Goal: Information Seeking & Learning: Check status

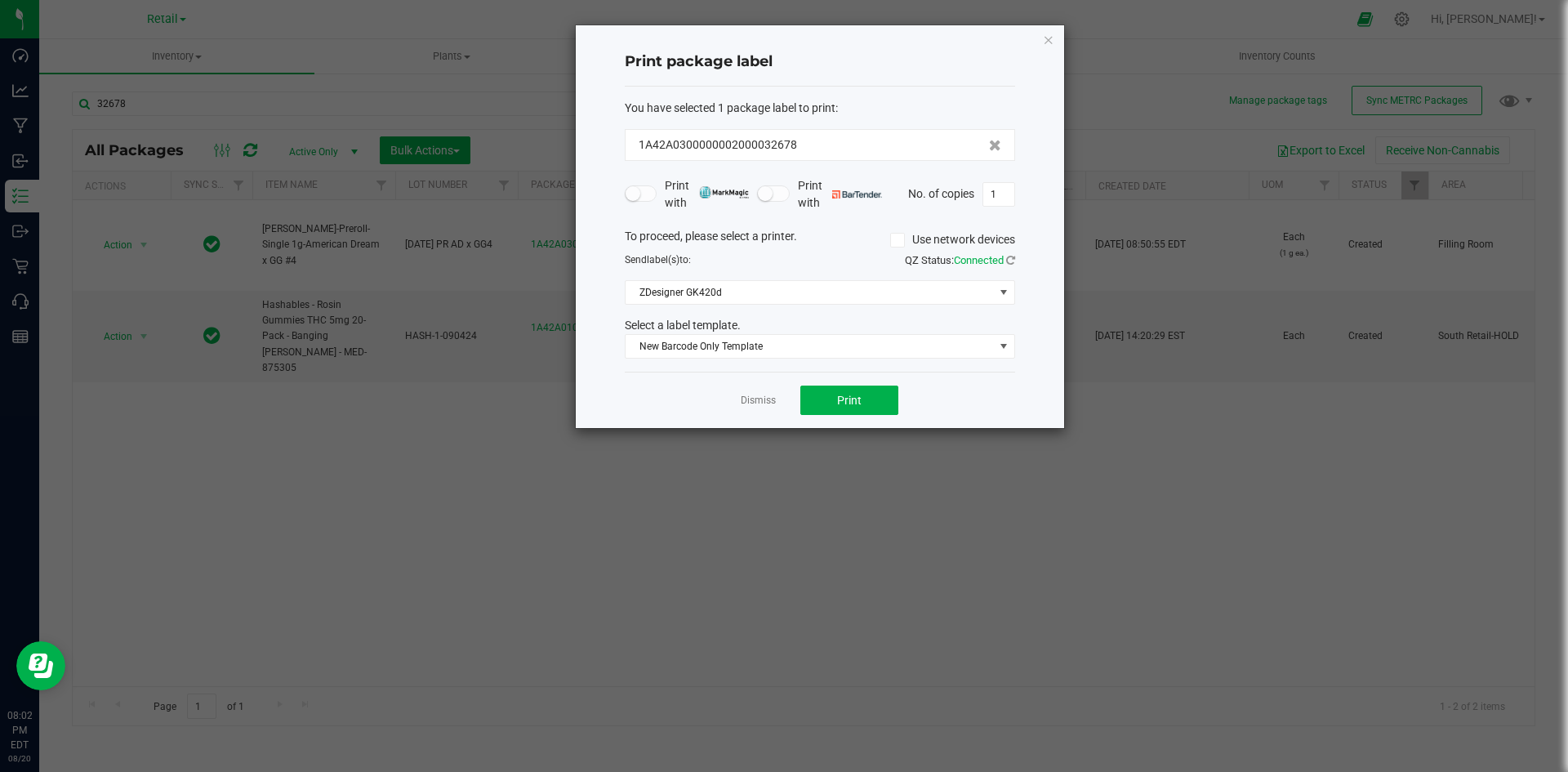
click at [1050, 37] on icon "button" at bounding box center [1048, 39] width 11 height 19
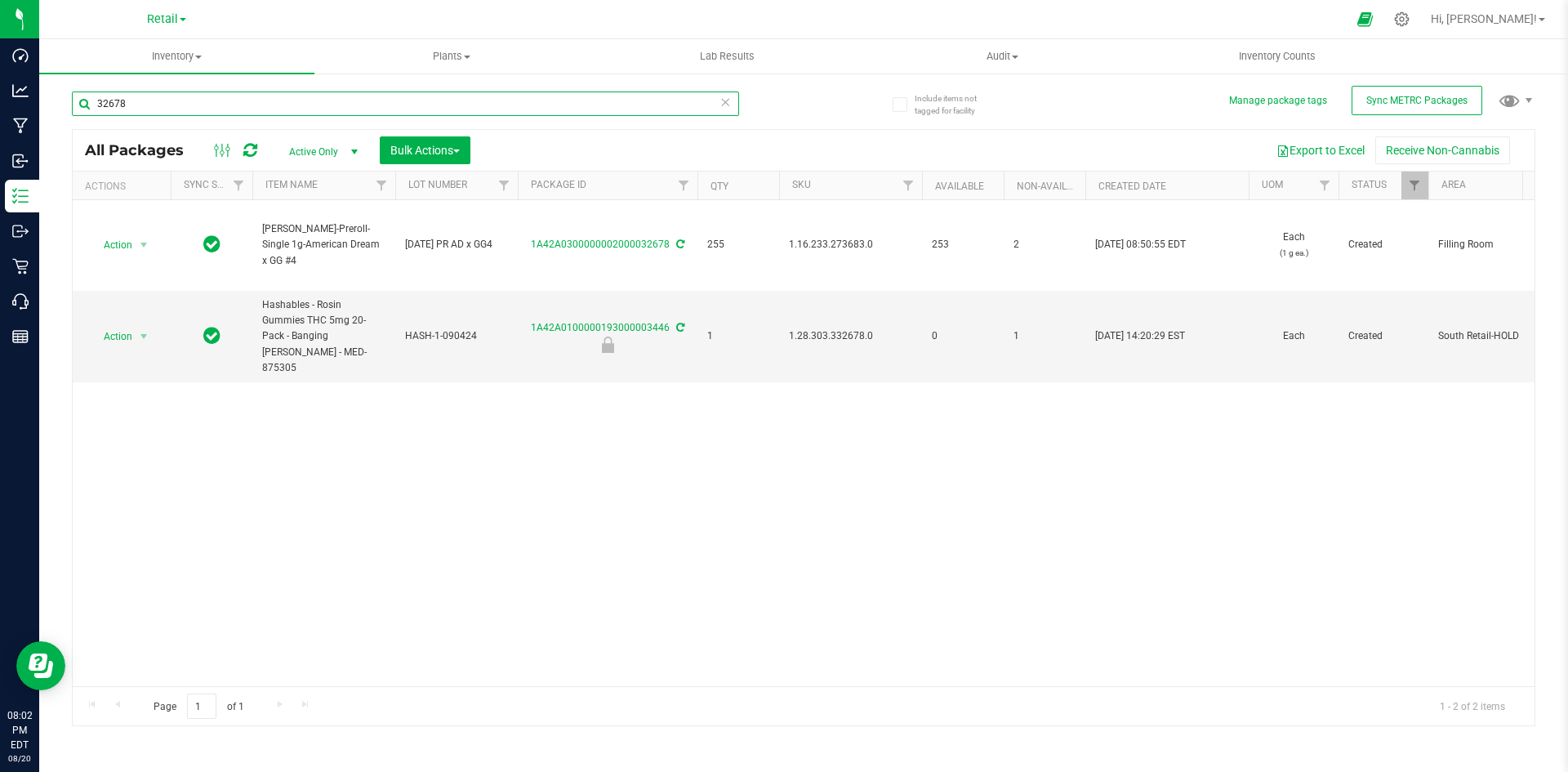
click at [541, 109] on input "32678" at bounding box center [405, 104] width 667 height 25
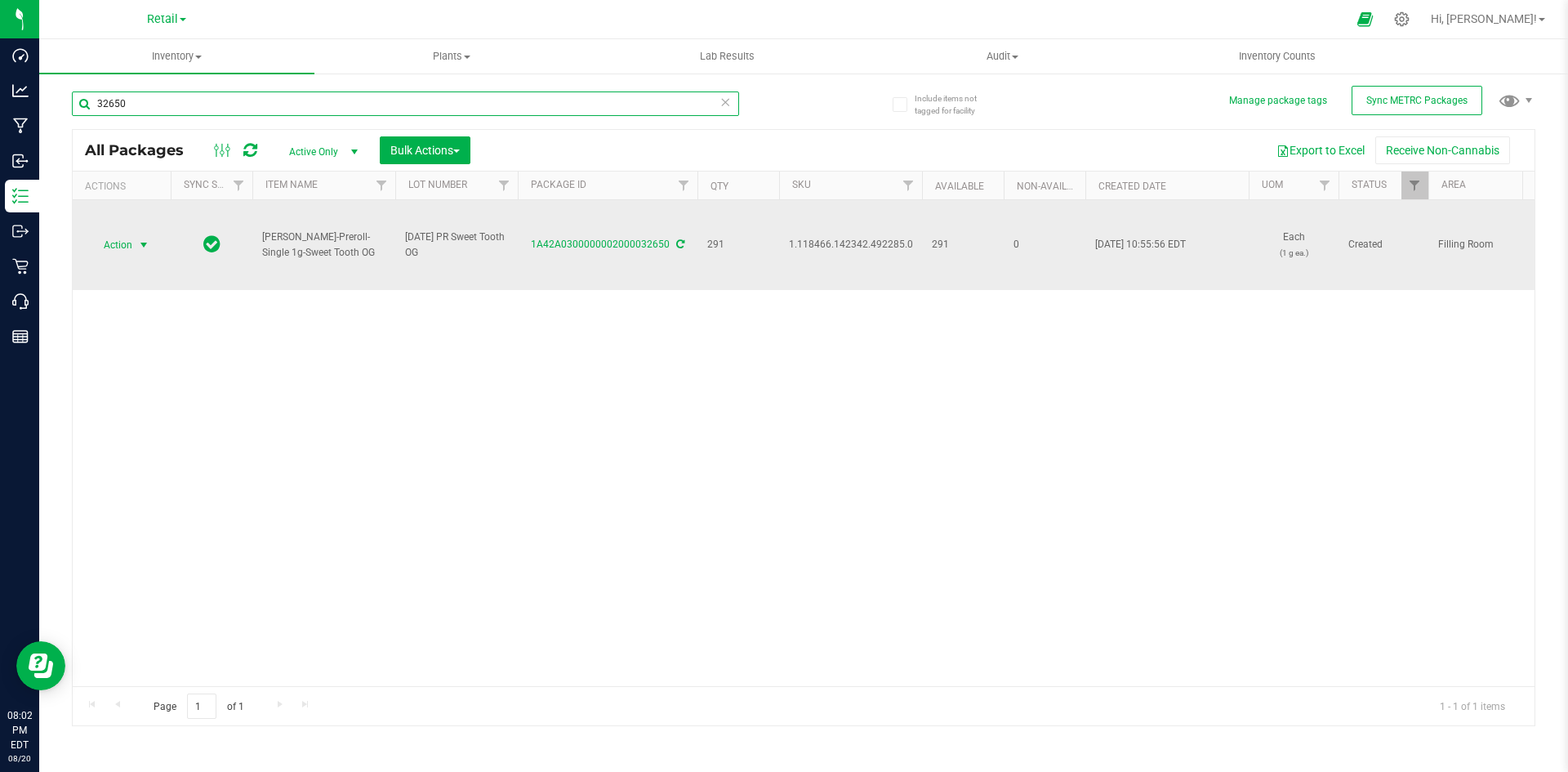
type input "32650"
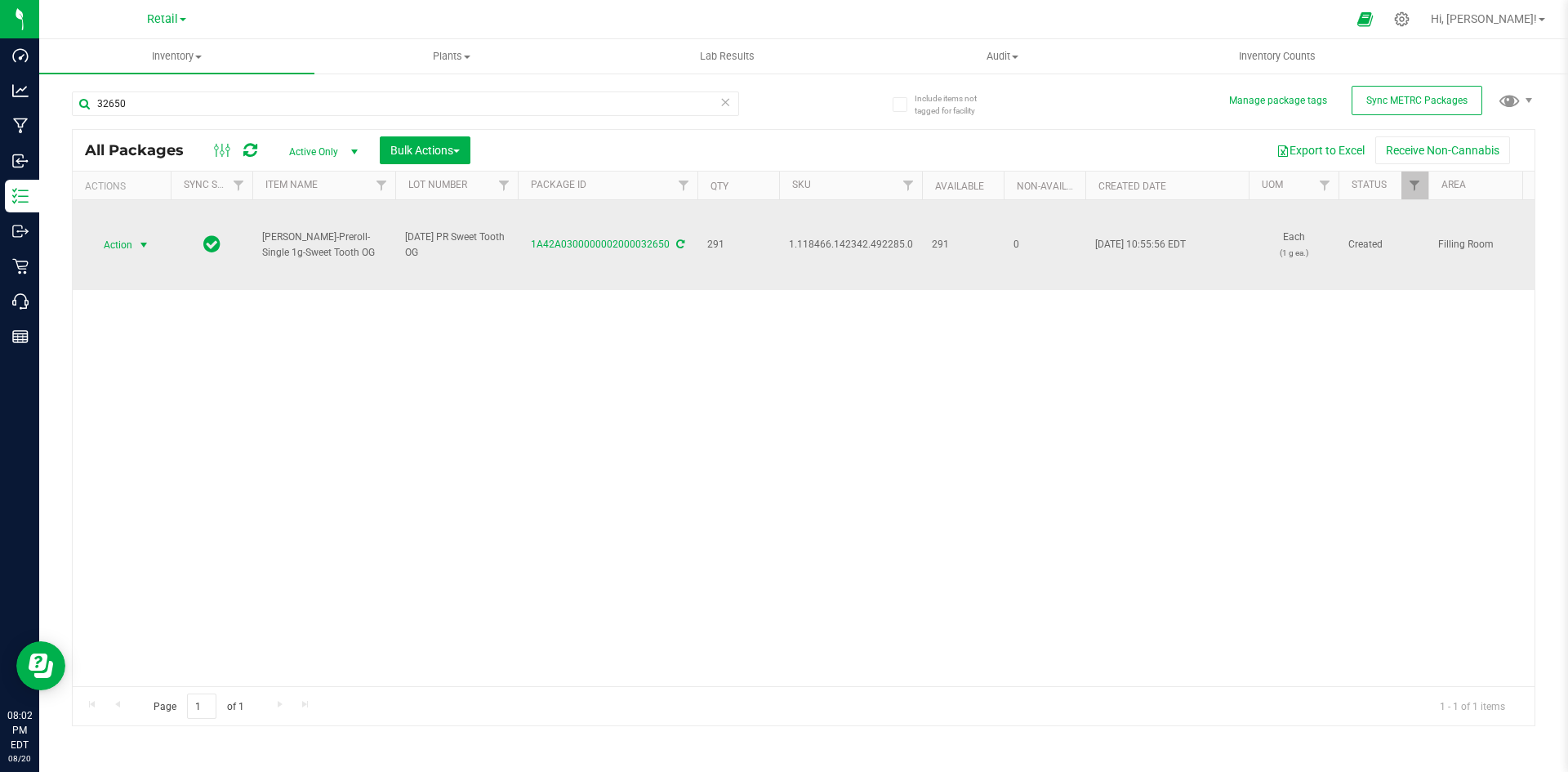
click at [132, 255] on span "Action" at bounding box center [111, 245] width 44 height 23
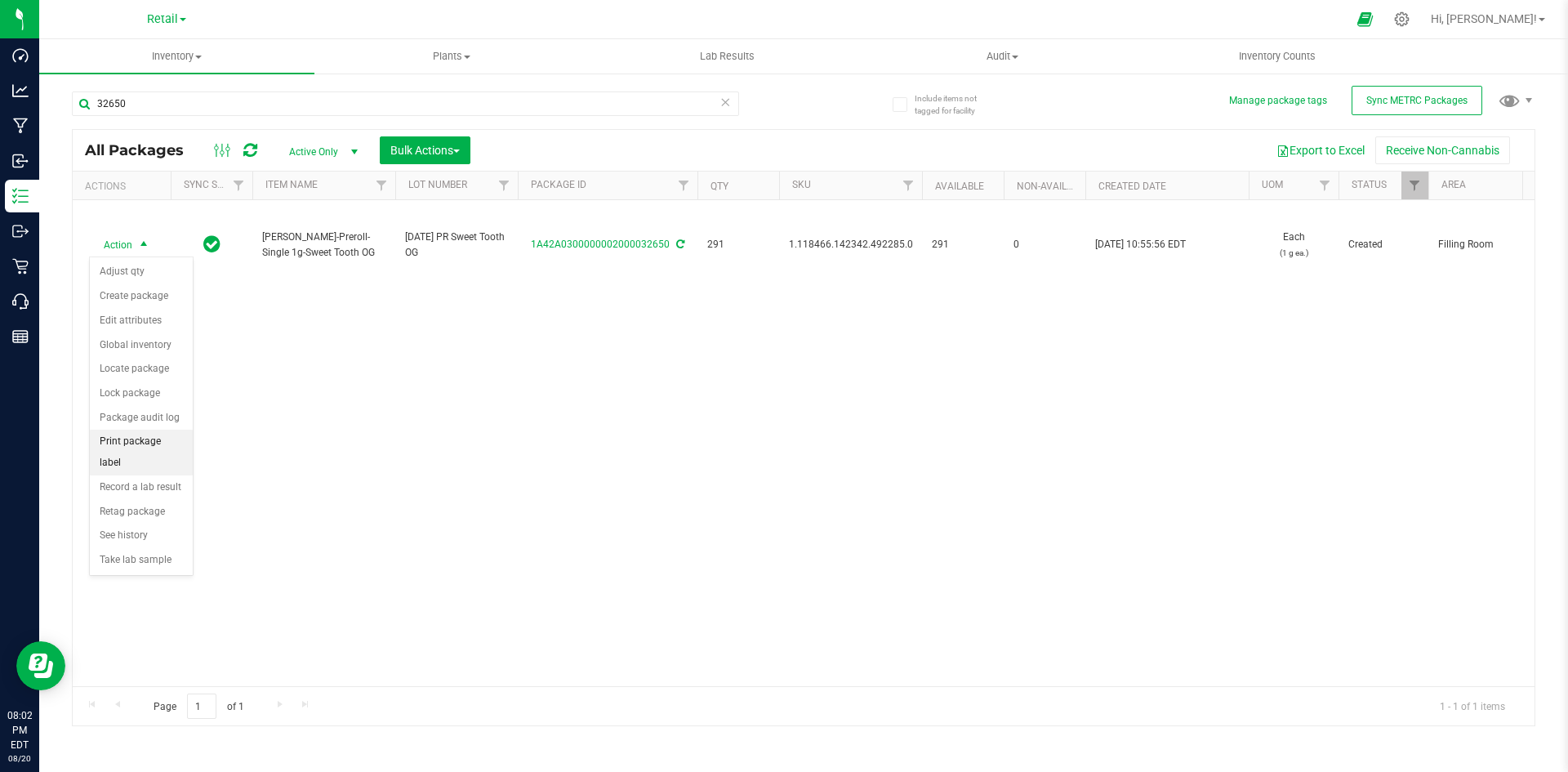
click at [124, 437] on li "Print package label" at bounding box center [141, 452] width 103 height 45
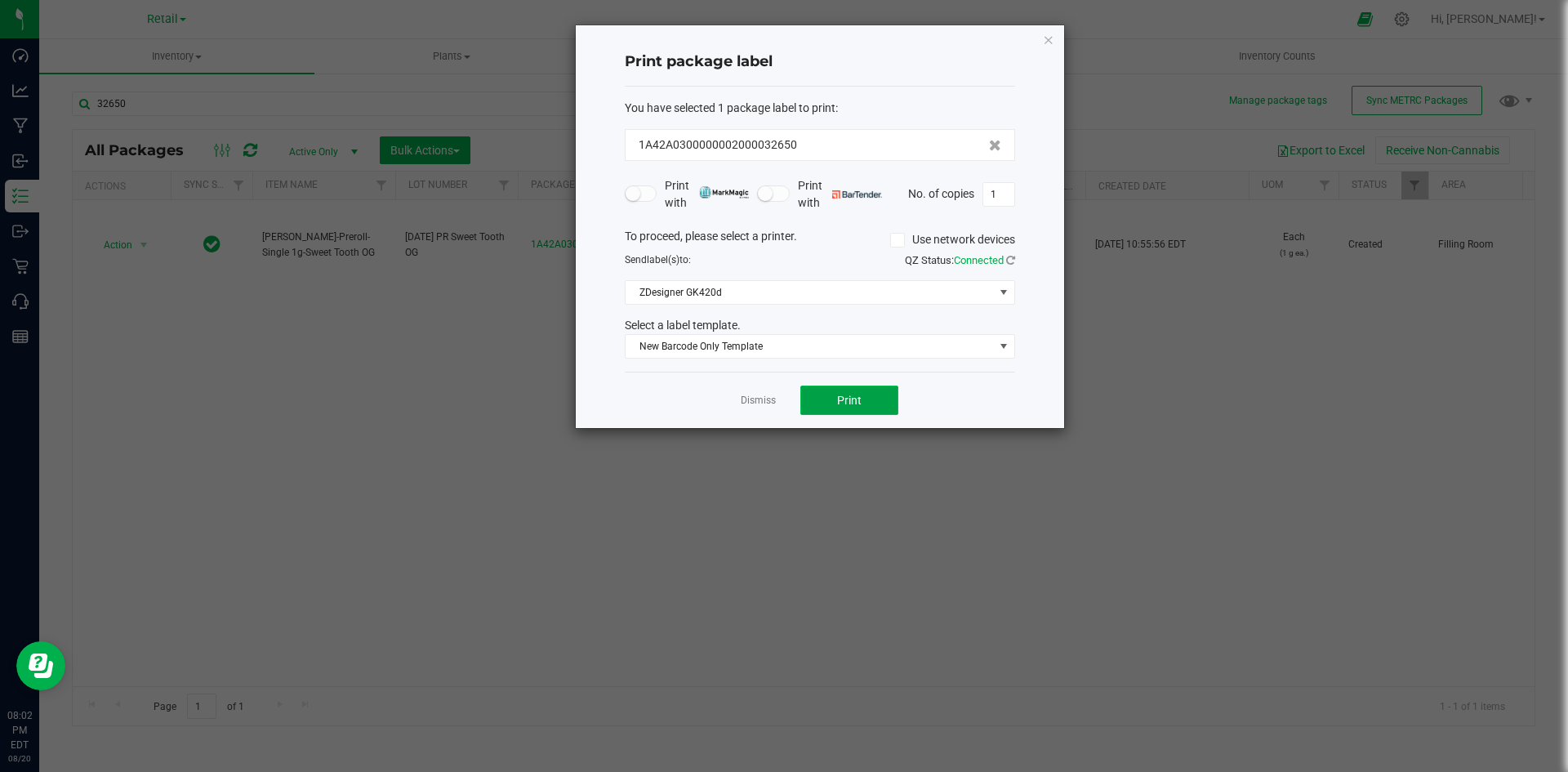
click at [849, 404] on span "Print" at bounding box center [849, 400] width 25 height 13
click at [763, 407] on link "Dismiss" at bounding box center [758, 401] width 35 height 14
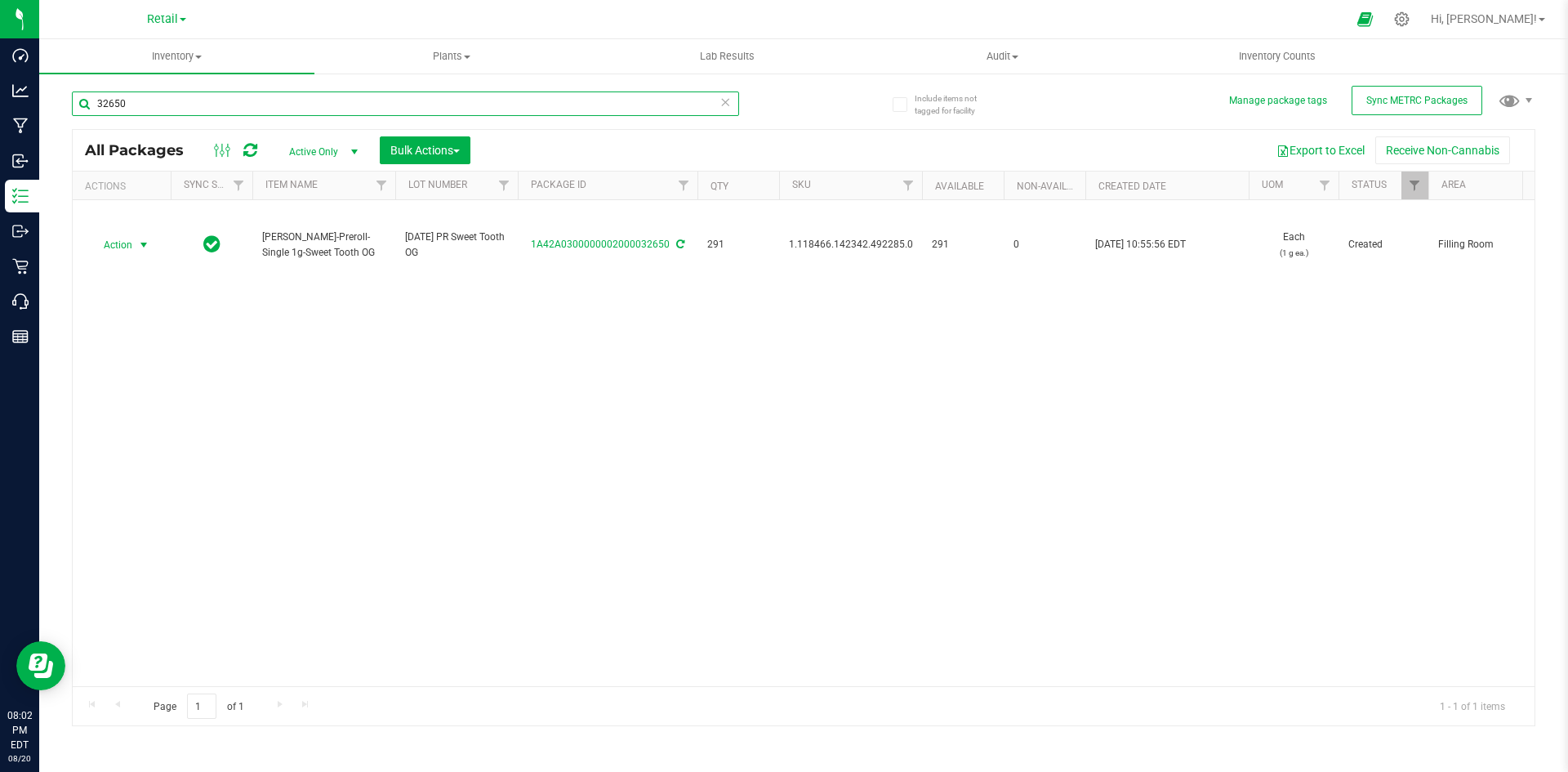
click at [519, 110] on input "32650" at bounding box center [405, 104] width 667 height 25
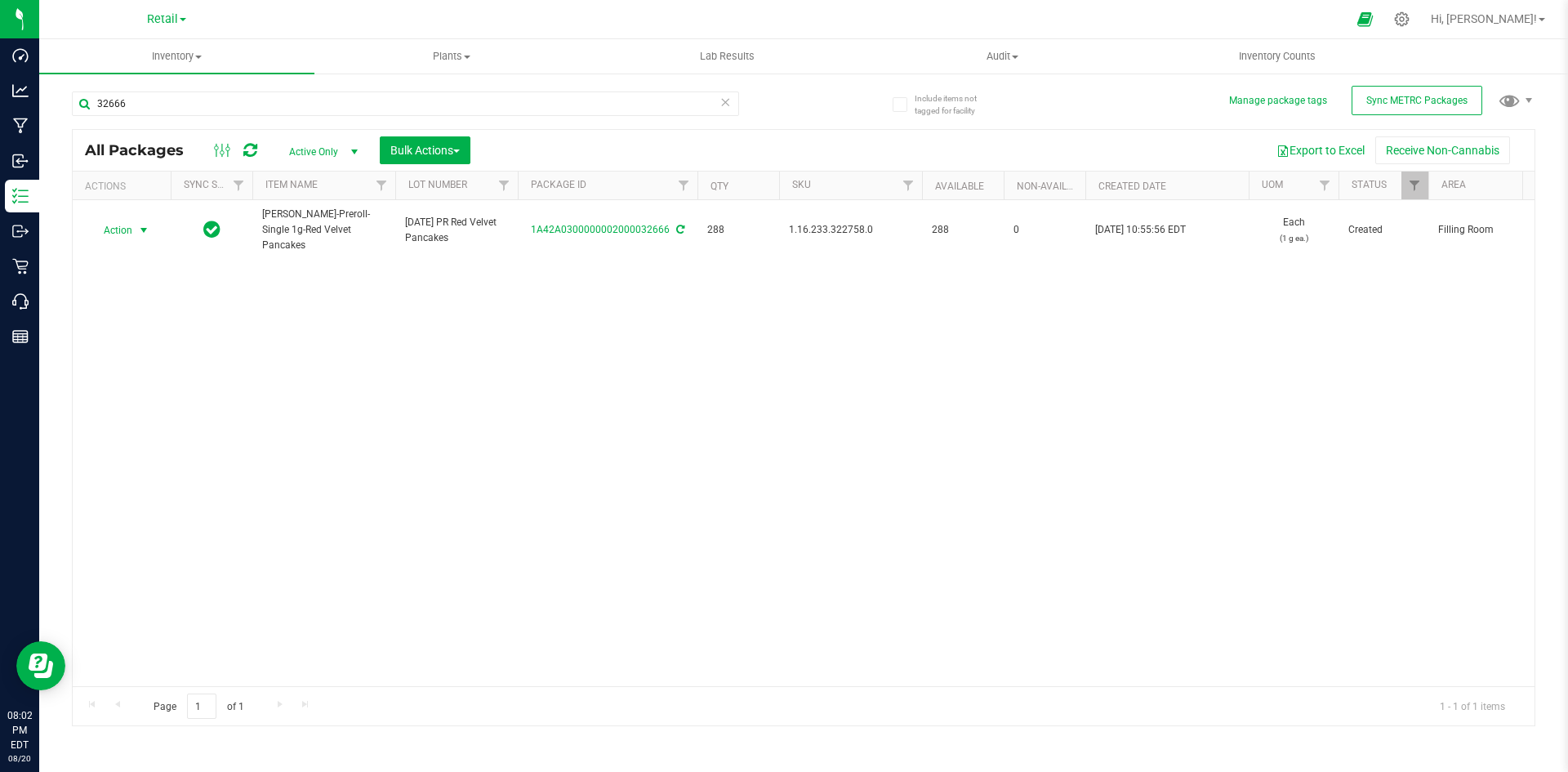
click at [139, 224] on span "select" at bounding box center [144, 230] width 13 height 13
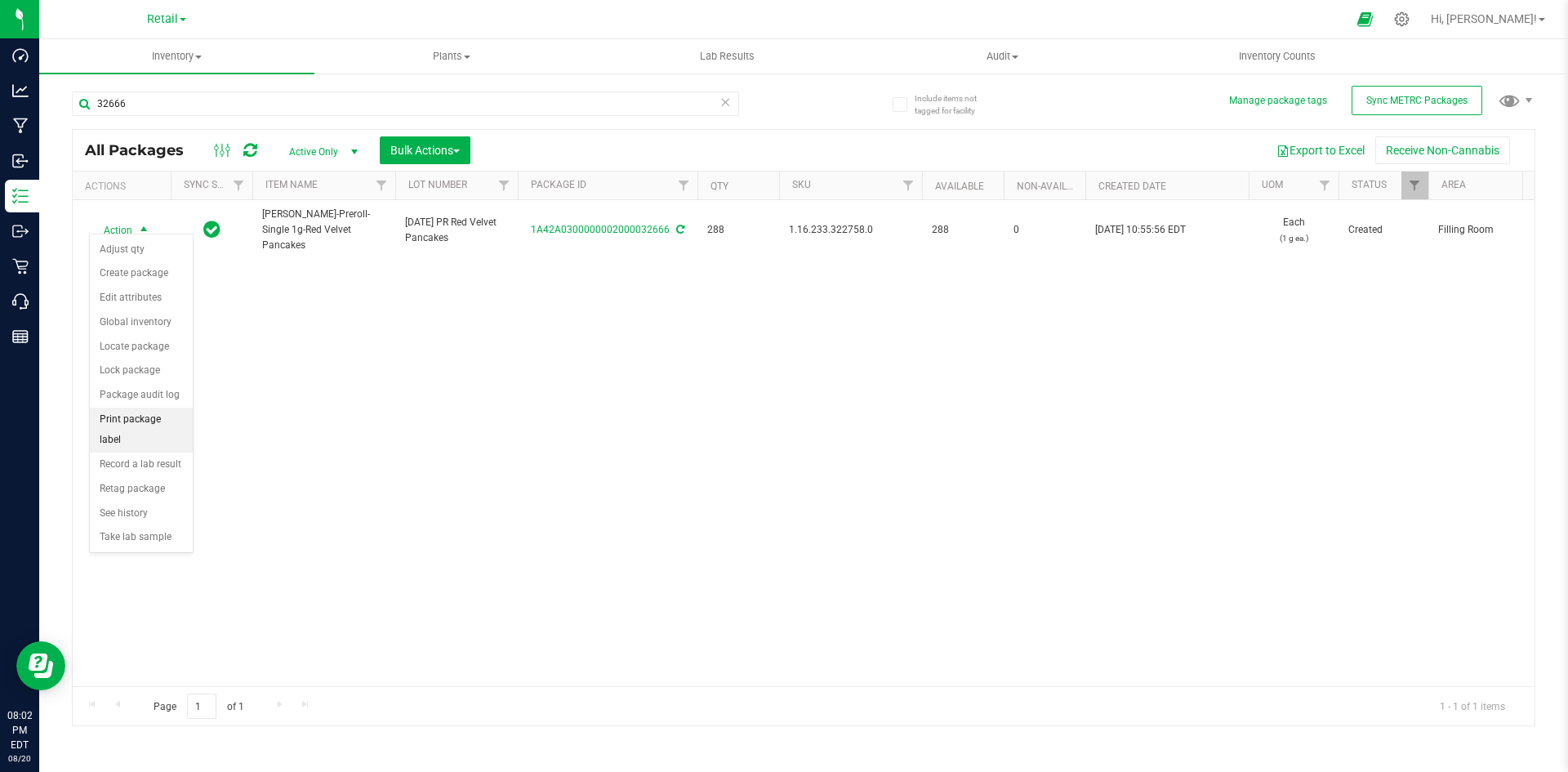
click at [146, 413] on li "Print package label" at bounding box center [141, 430] width 103 height 45
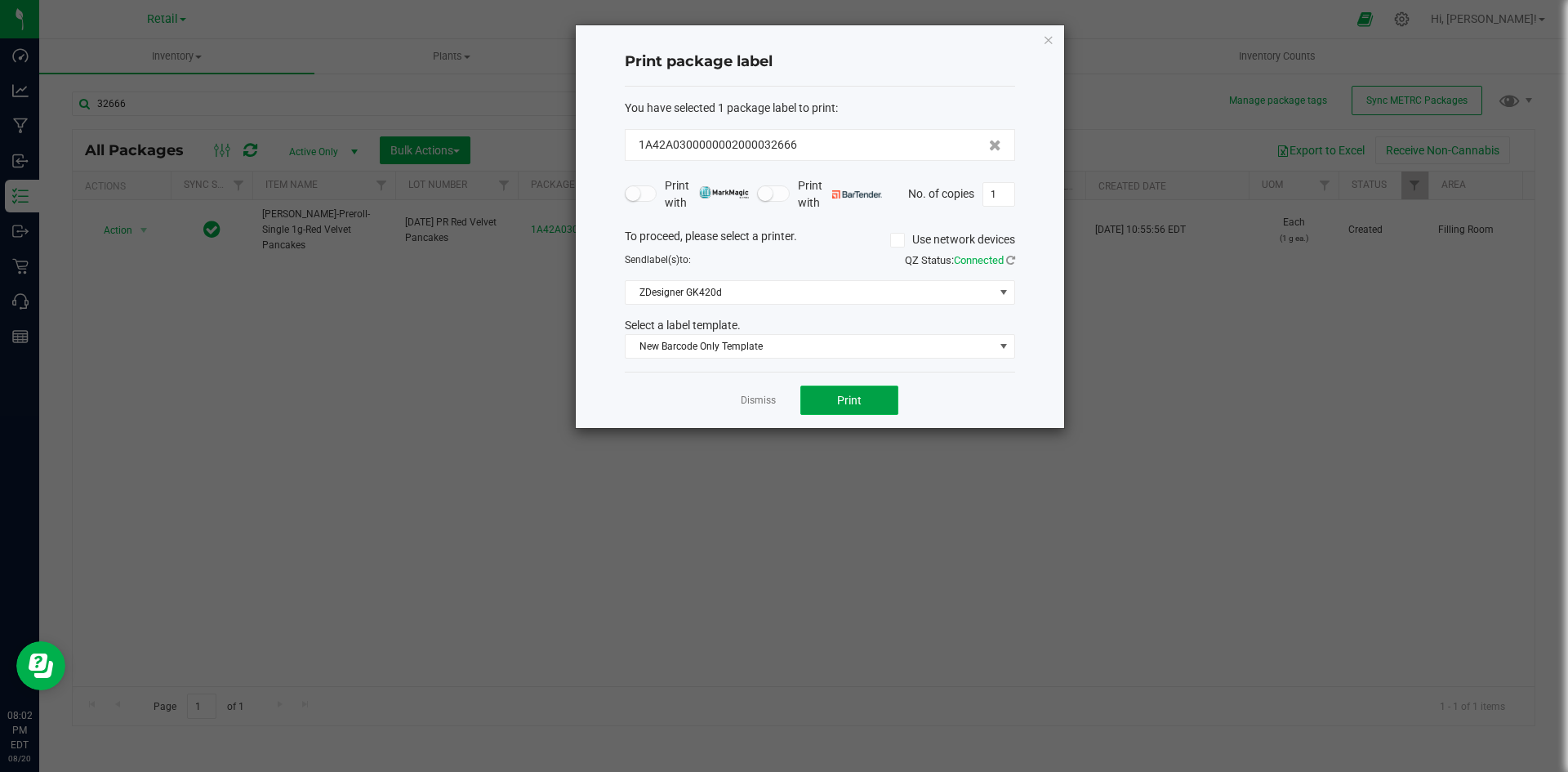
click at [853, 413] on button "Print" at bounding box center [848, 400] width 98 height 29
drag, startPoint x: 1051, startPoint y: 31, endPoint x: 586, endPoint y: 160, distance: 482.6
click at [1043, 32] on icon "button" at bounding box center [1048, 39] width 11 height 19
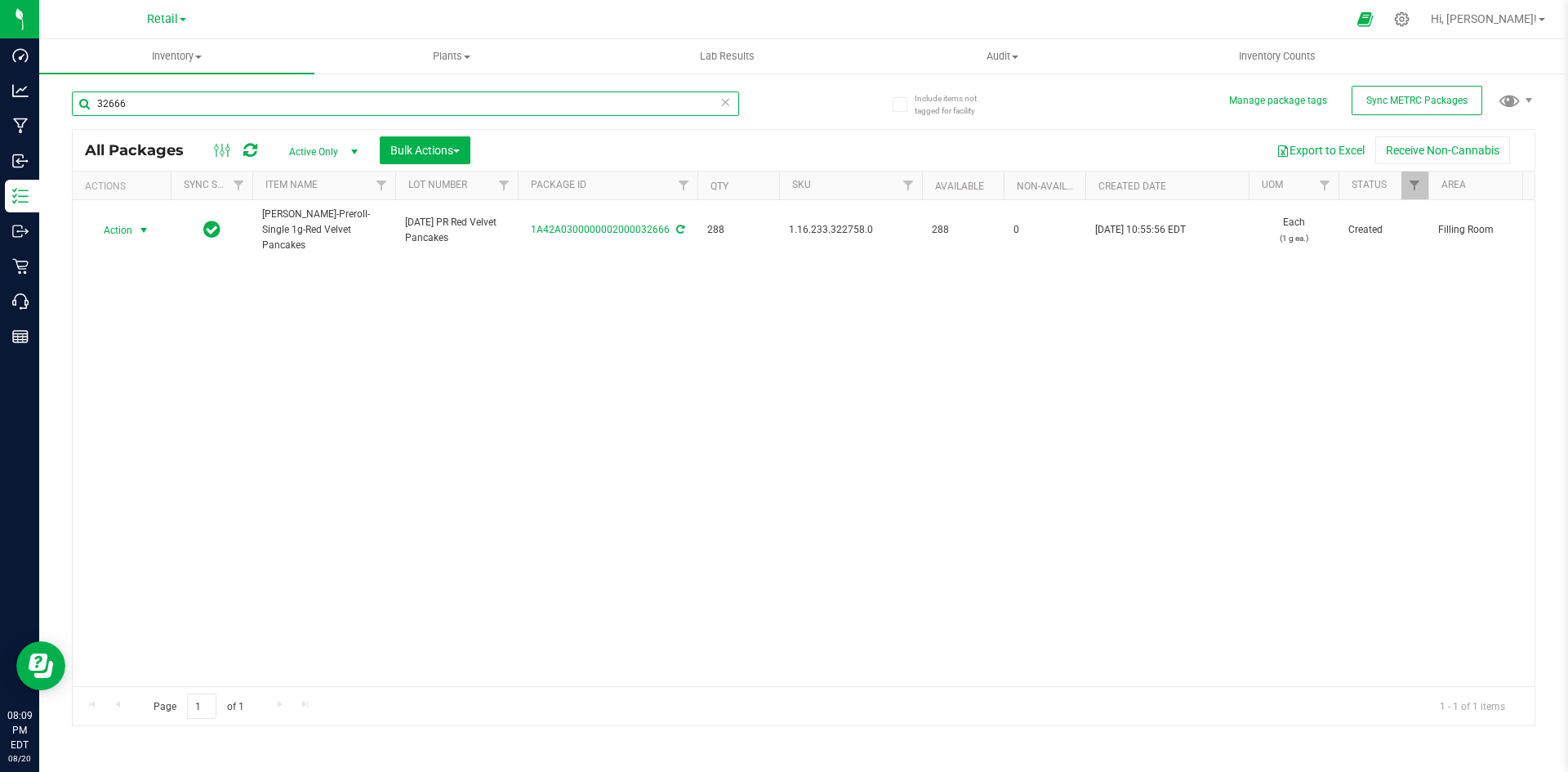
click at [383, 100] on input "32666" at bounding box center [405, 104] width 667 height 25
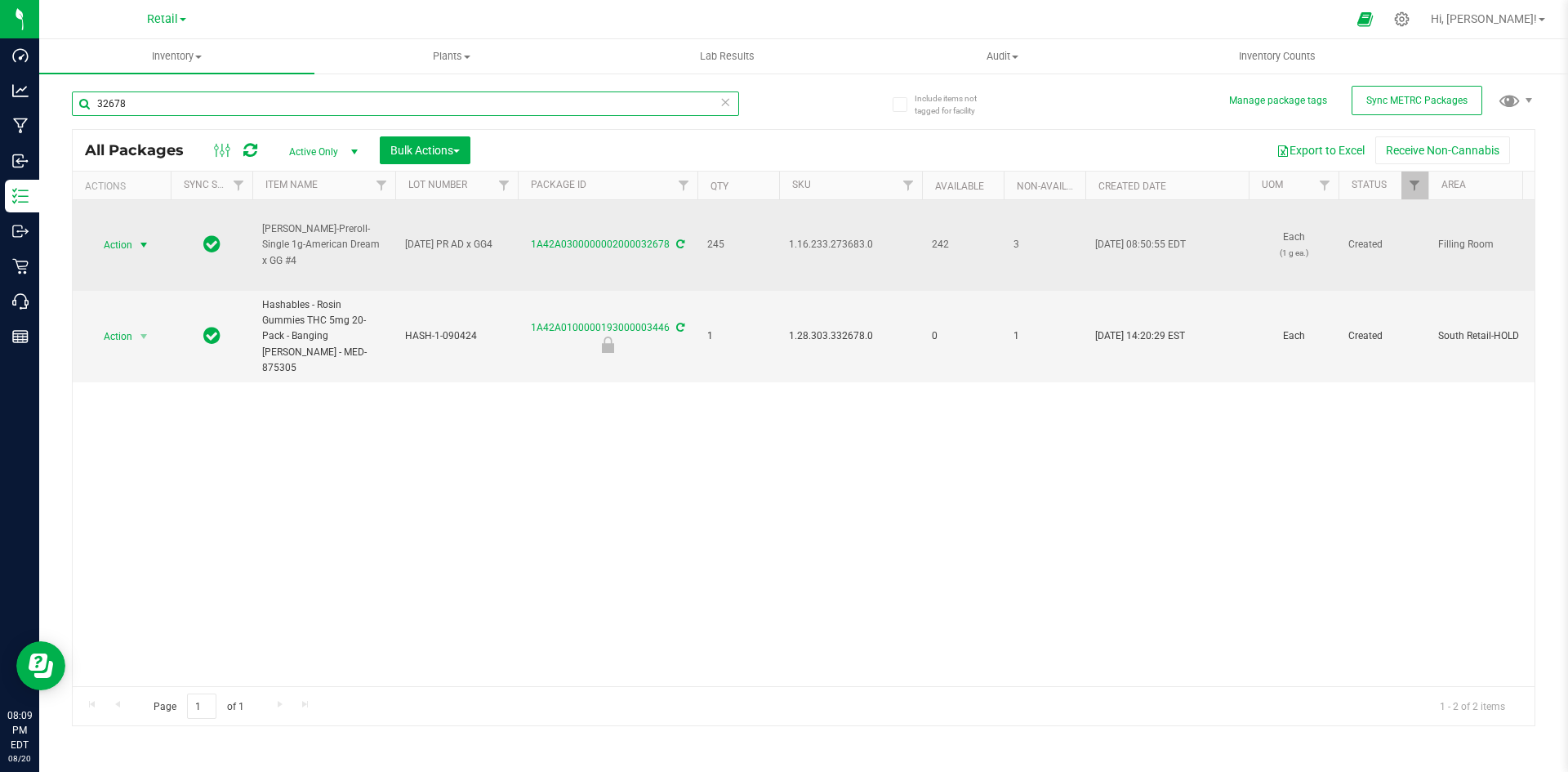
type input "32678"
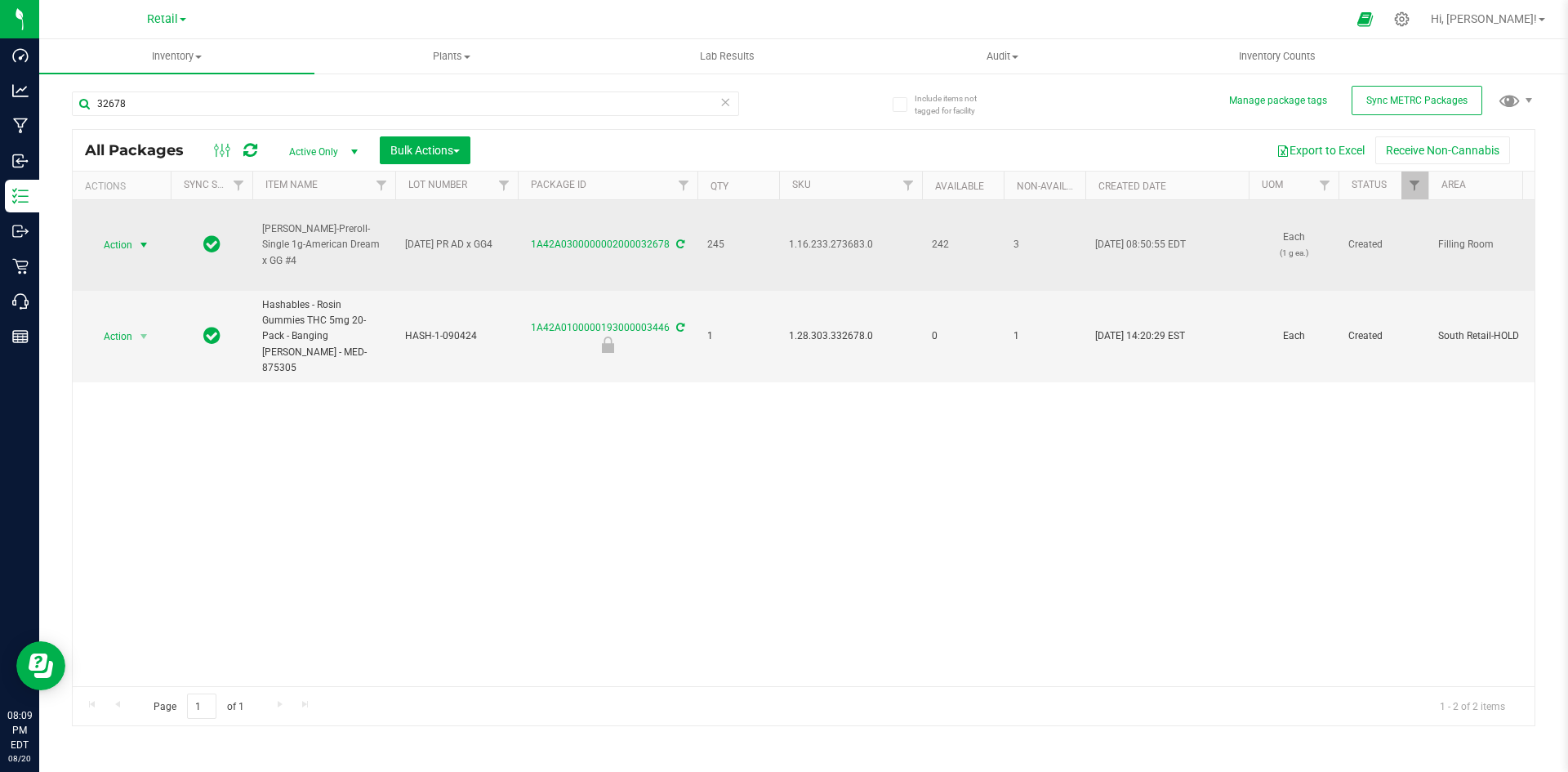
click at [138, 237] on span "select" at bounding box center [144, 245] width 20 height 23
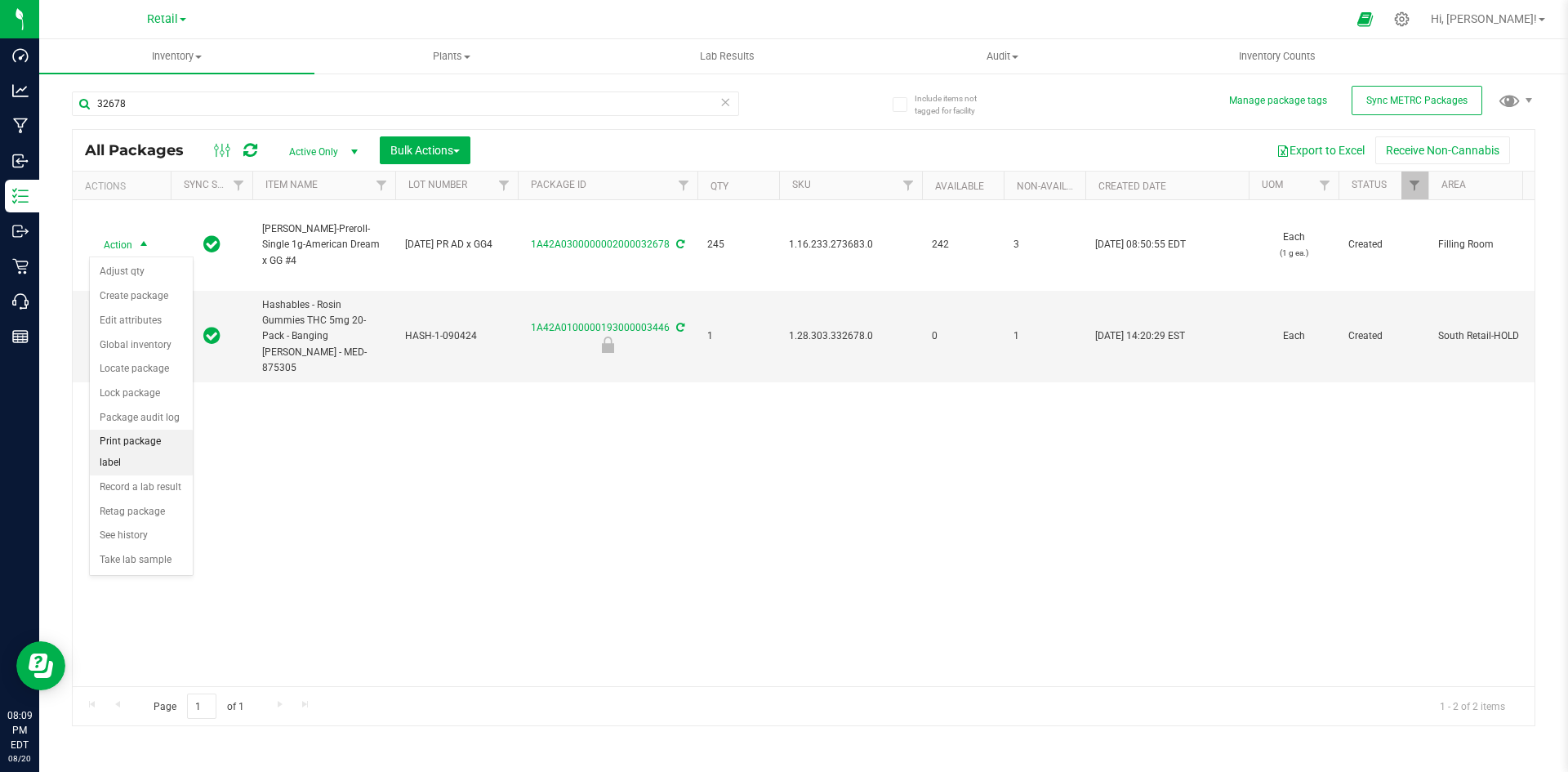
drag, startPoint x: 126, startPoint y: 452, endPoint x: 182, endPoint y: 450, distance: 56.0
click at [126, 452] on li "Print package label" at bounding box center [141, 452] width 103 height 45
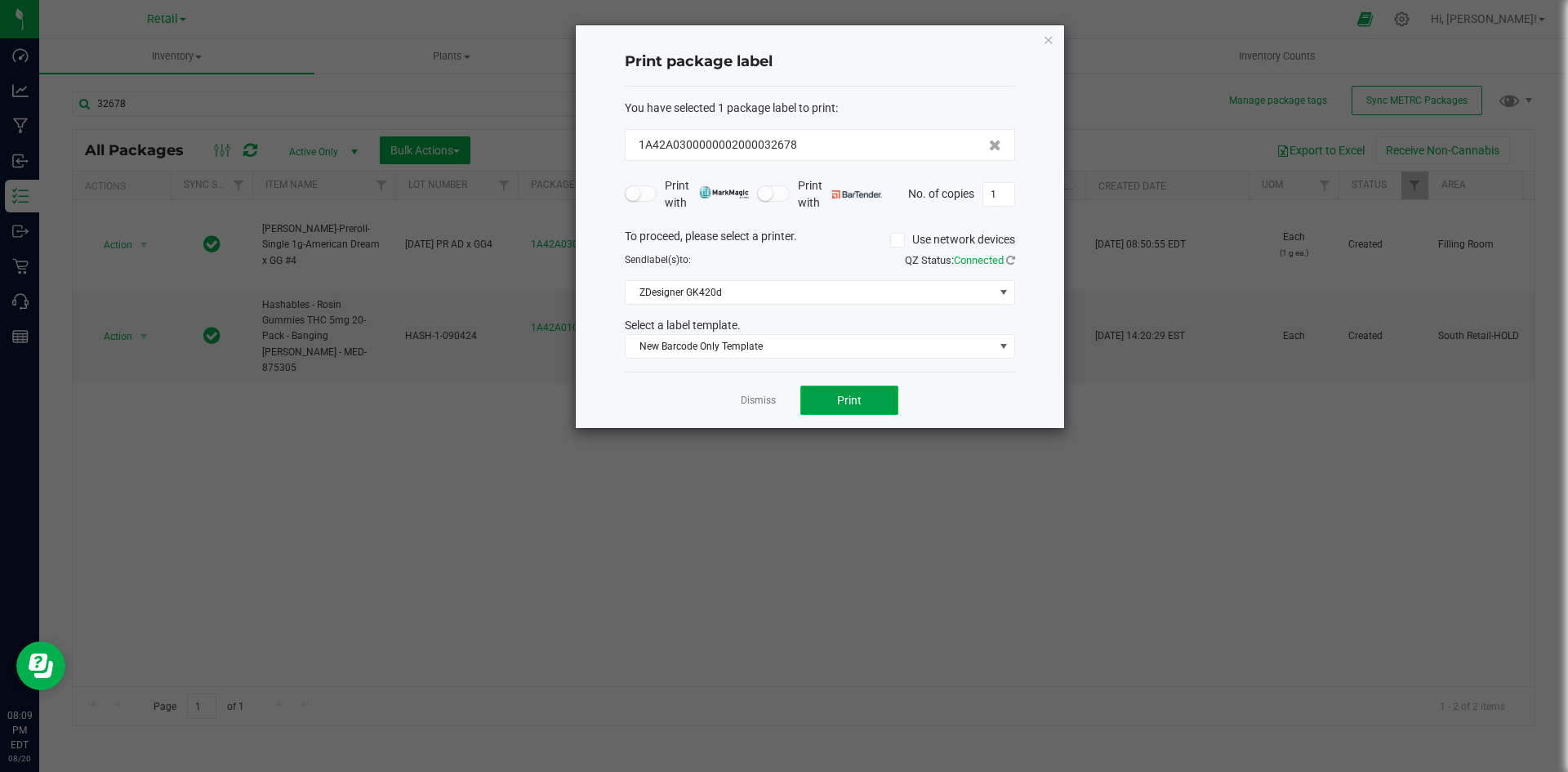
click at [853, 393] on span "Print" at bounding box center [849, 400] width 25 height 13
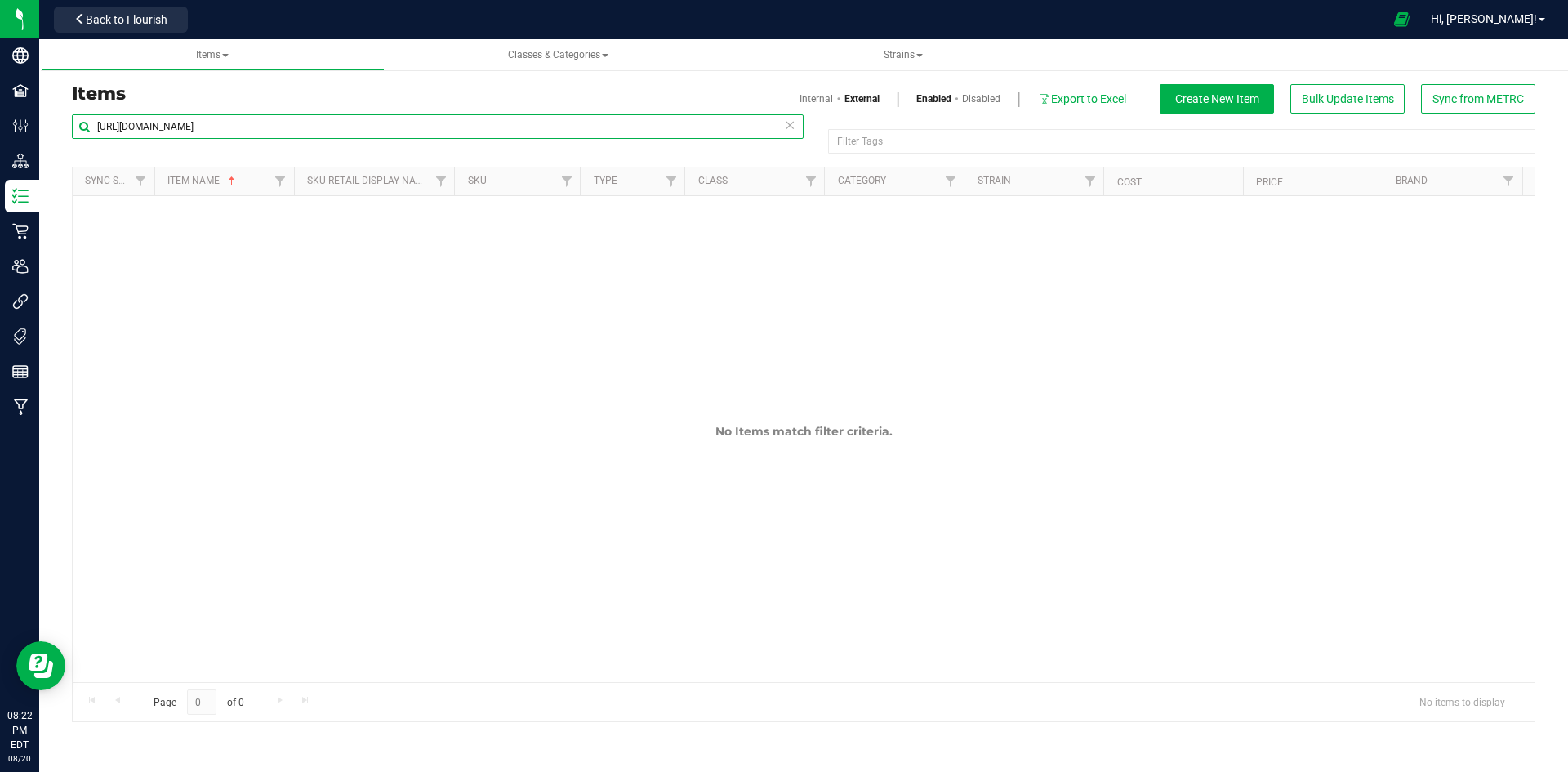
click at [172, 131] on input "https://app.flourishsoftware.com/inventory/62bc9932b9d9b7000733c436/packages?in…" at bounding box center [437, 127] width 732 height 25
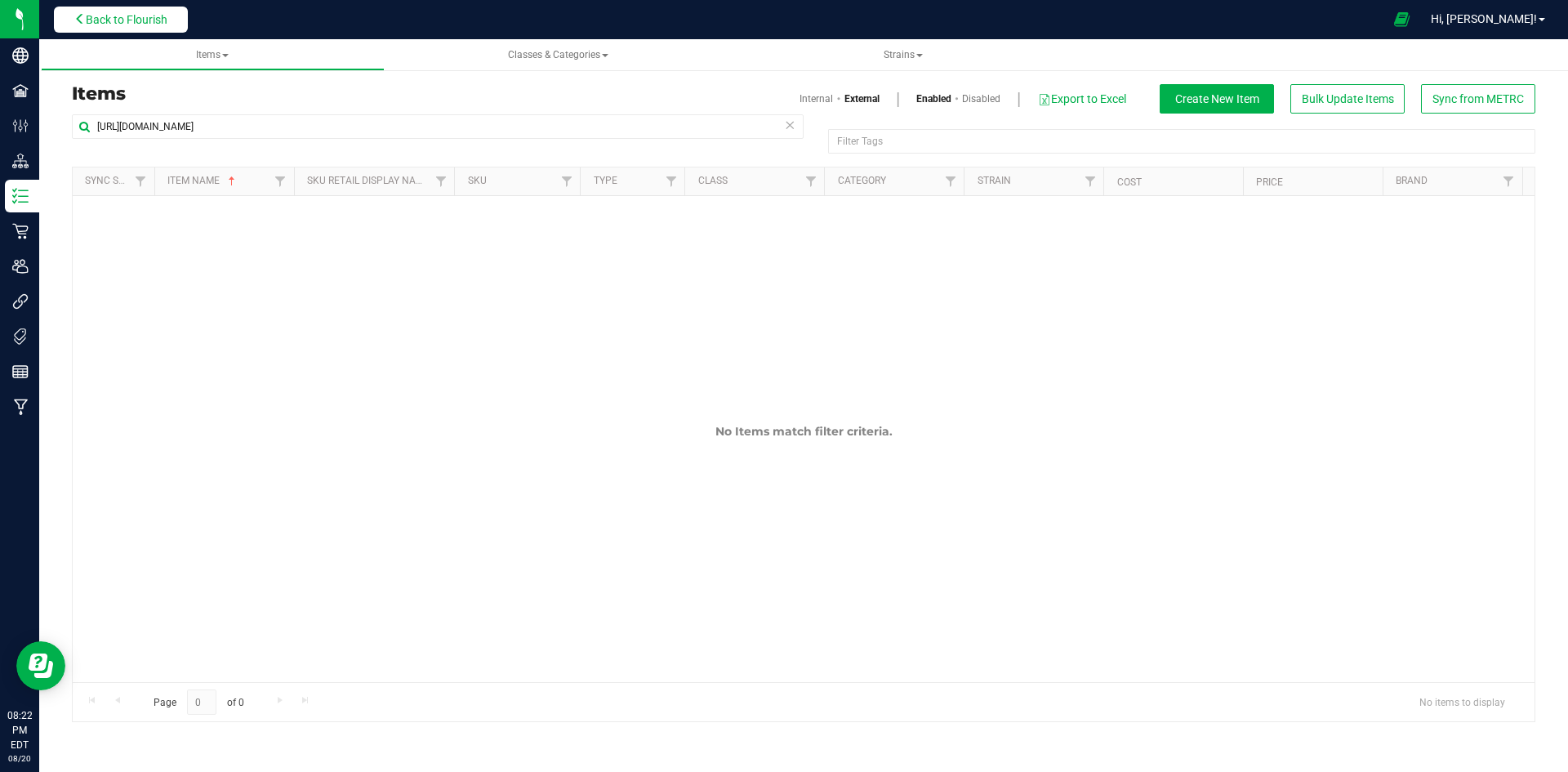
click at [122, 10] on button "Back to Flourish" at bounding box center [121, 19] width 134 height 26
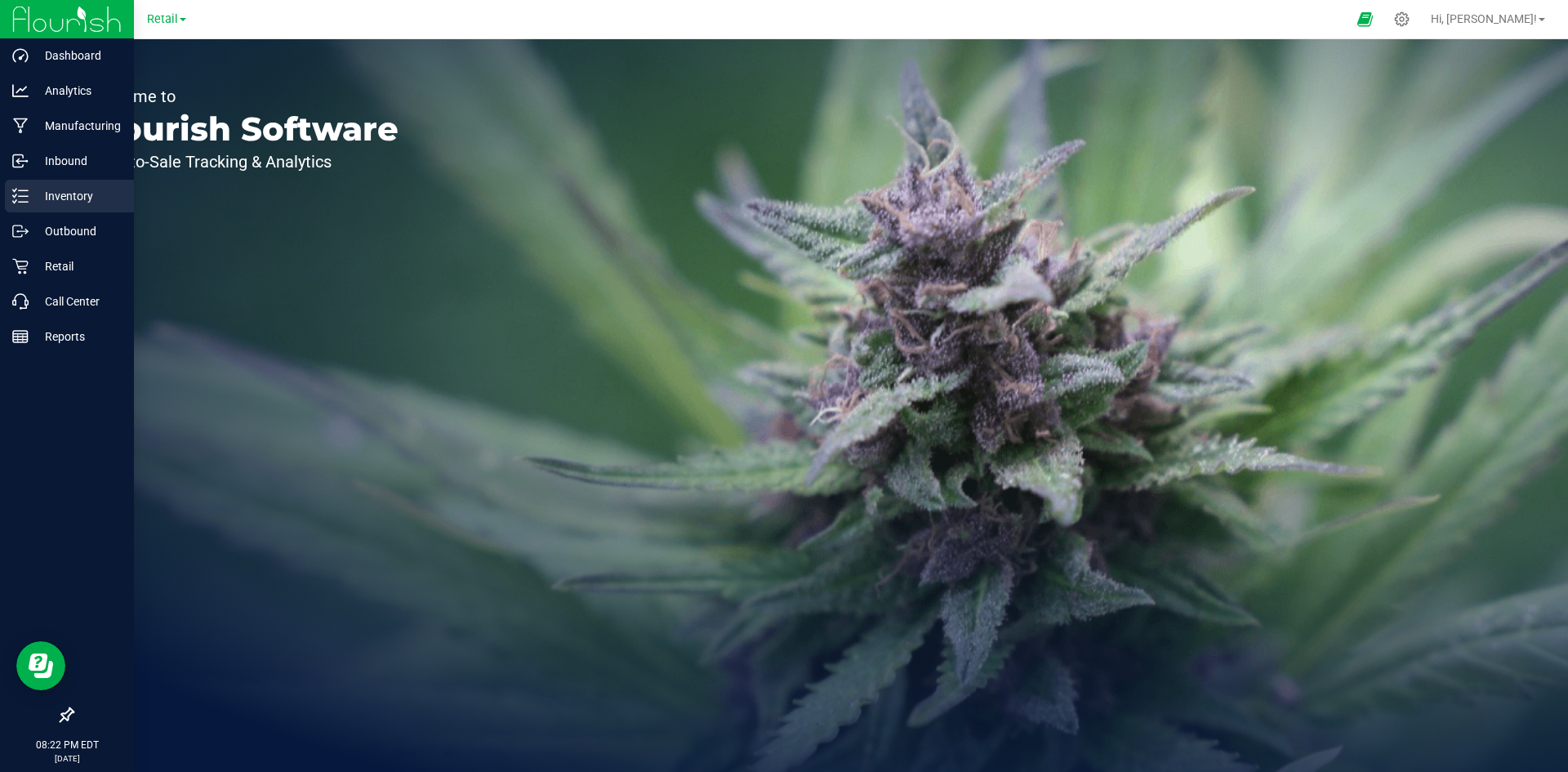
click at [17, 204] on div "Inventory" at bounding box center [70, 196] width 129 height 33
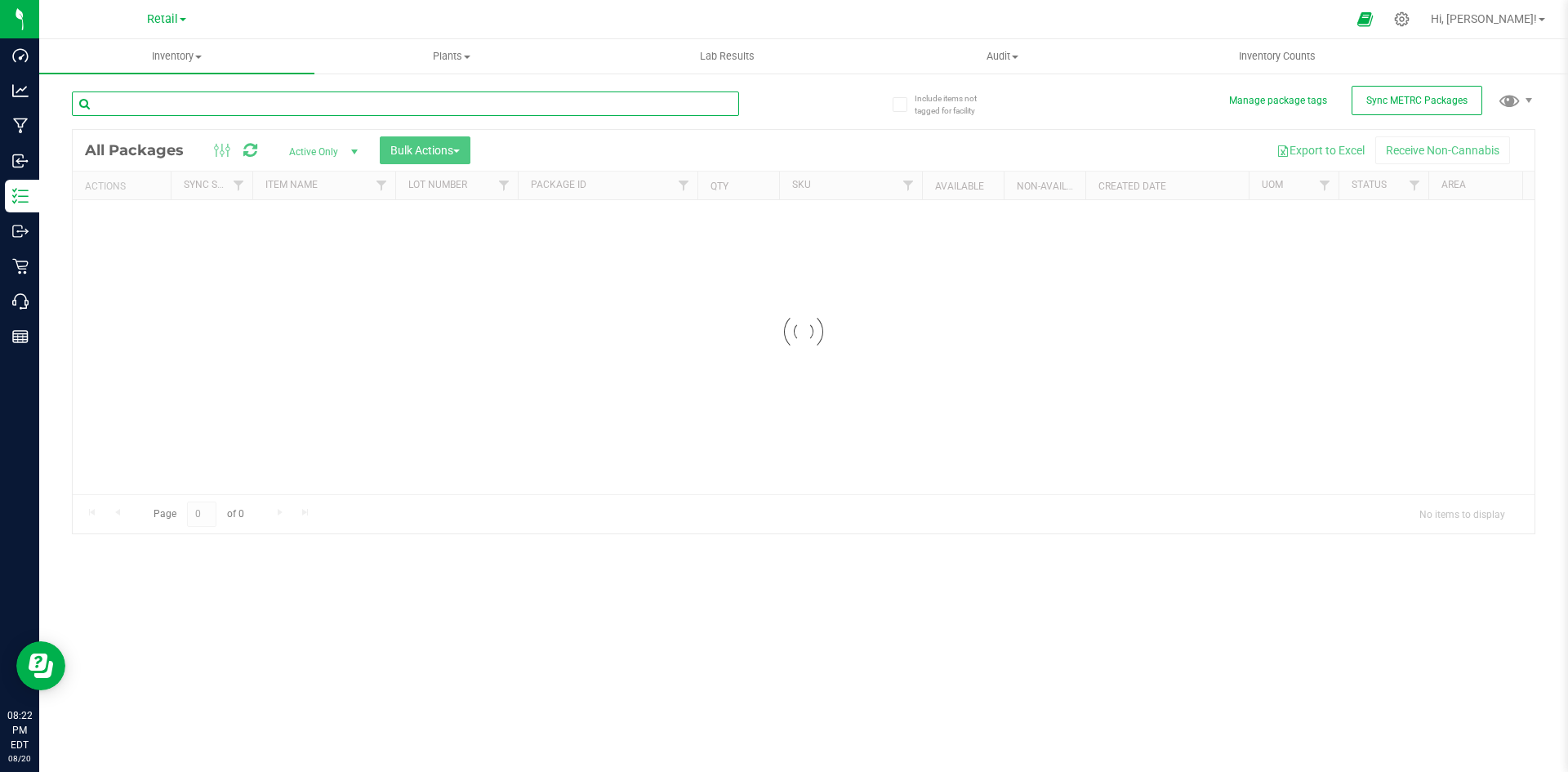
click at [187, 99] on input "text" at bounding box center [405, 104] width 667 height 25
paste input "1.9.146.1542.0"
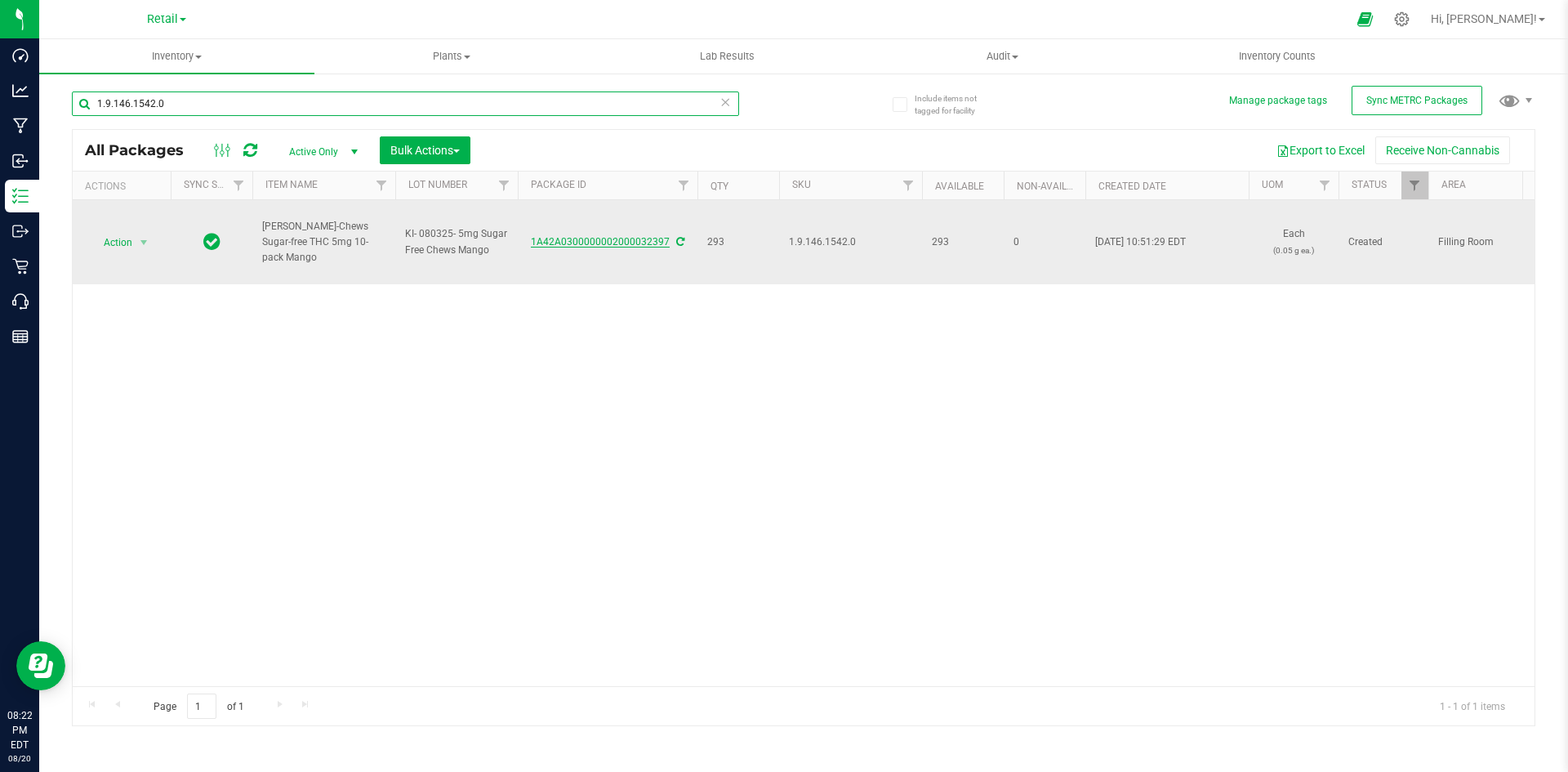
type input "1.9.146.1542.0"
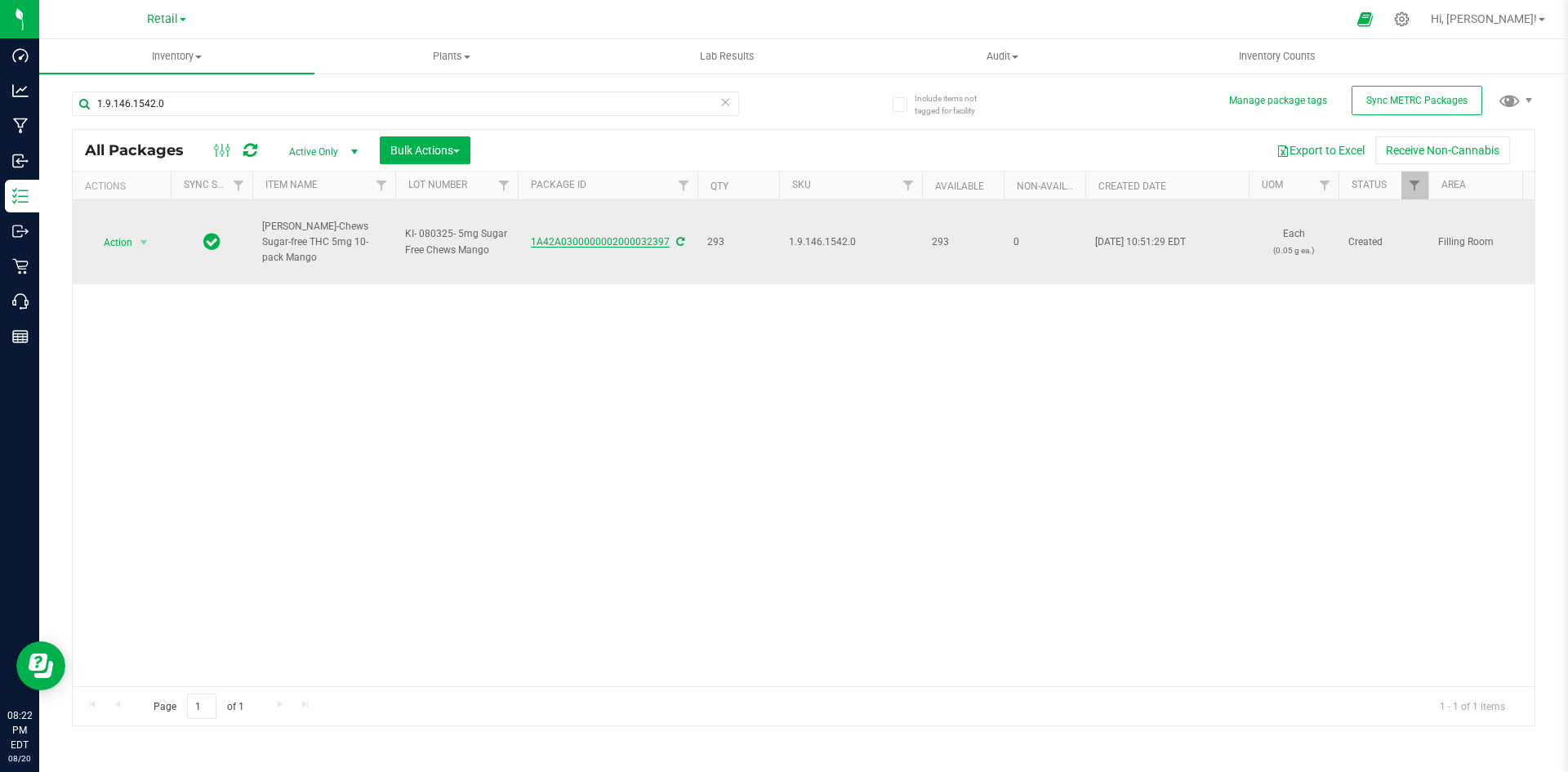
click at [654, 244] on link "1A42A0300000002000032397" at bounding box center [600, 242] width 138 height 11
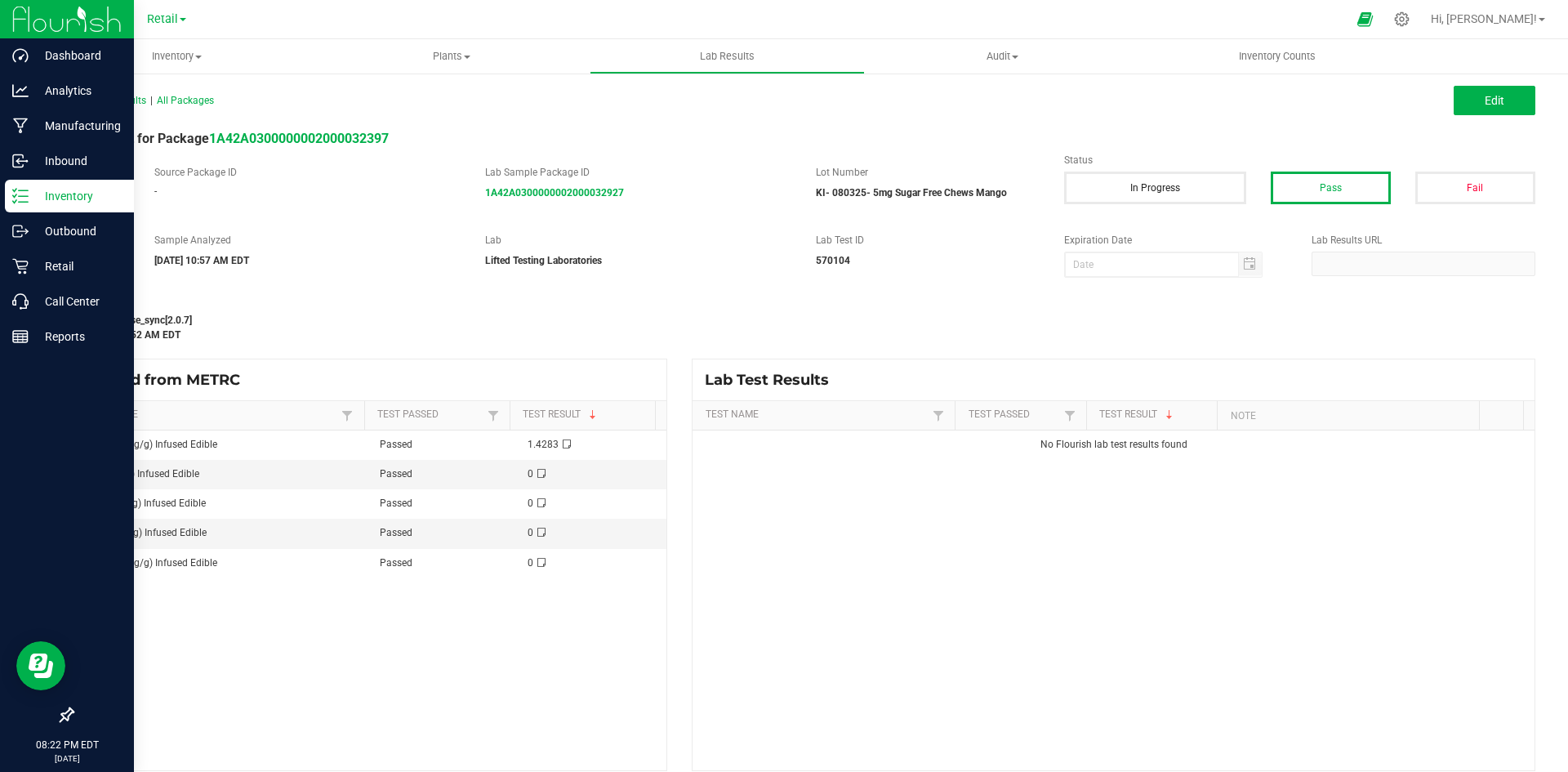
click at [27, 199] on icon at bounding box center [20, 196] width 17 height 17
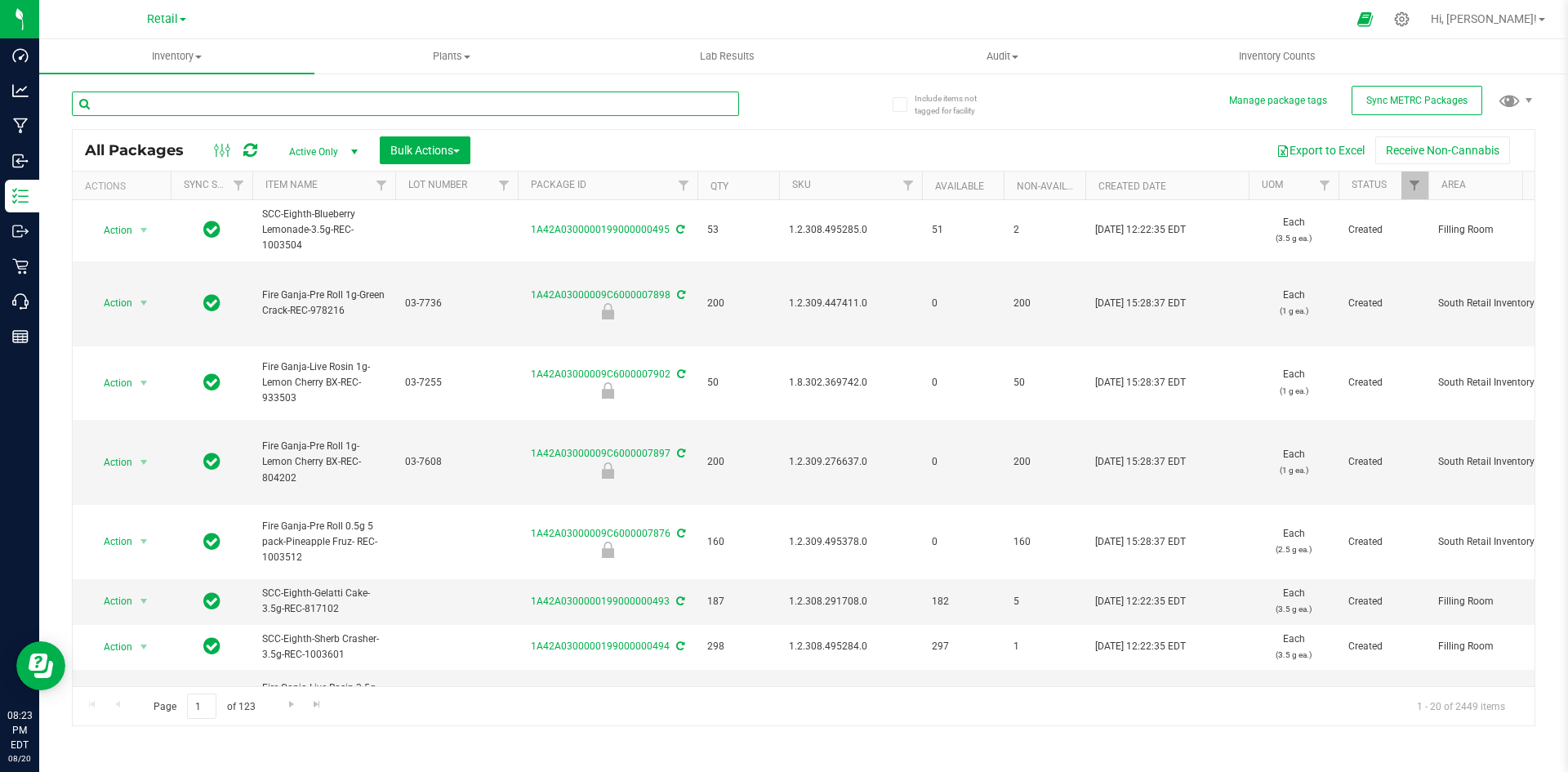
click at [293, 107] on input "text" at bounding box center [405, 104] width 667 height 25
paste input "1.9.146.1580.0"
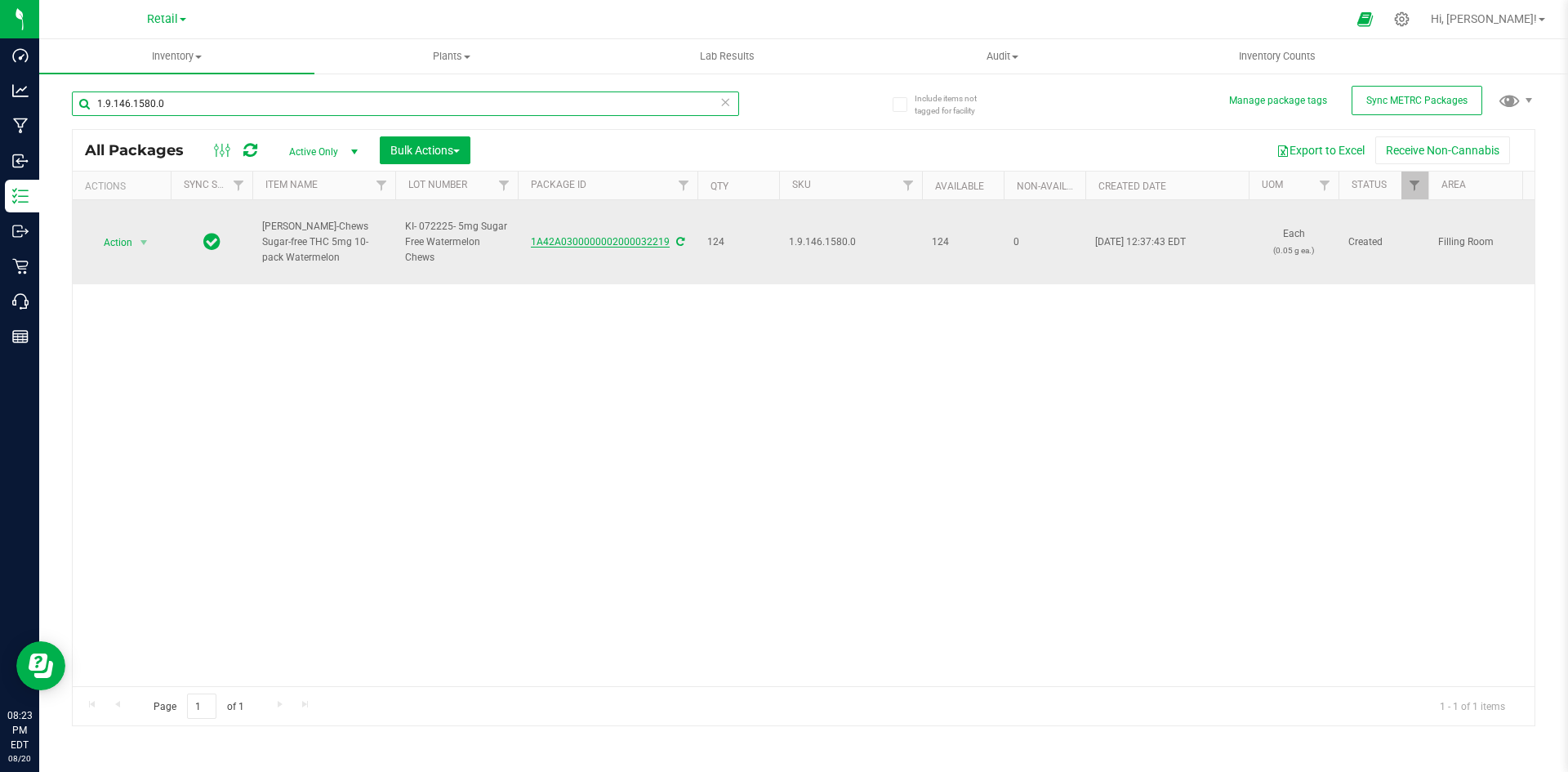
type input "1.9.146.1580.0"
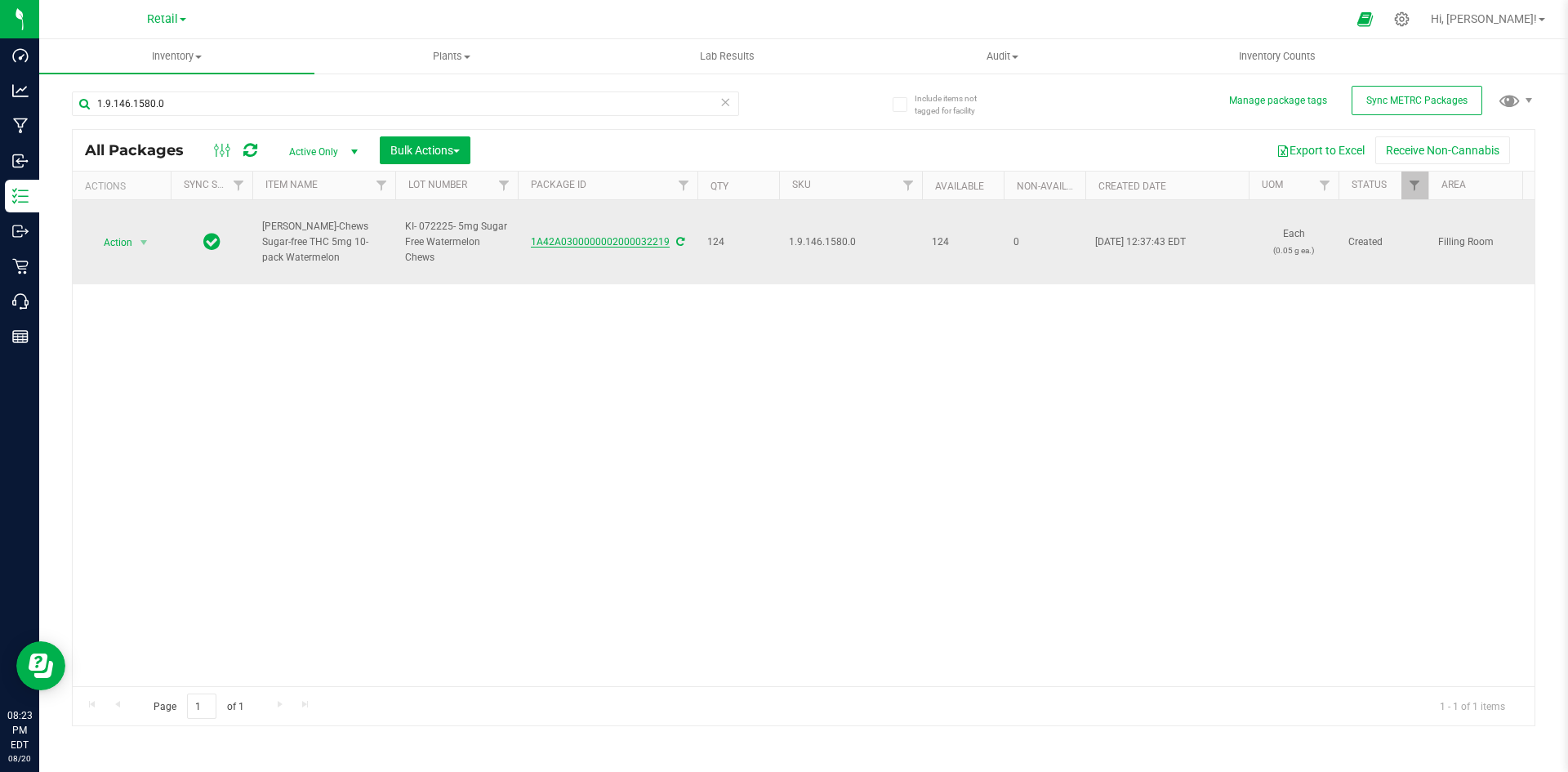
click at [584, 243] on link "1A42A0300000002000032219" at bounding box center [600, 242] width 138 height 11
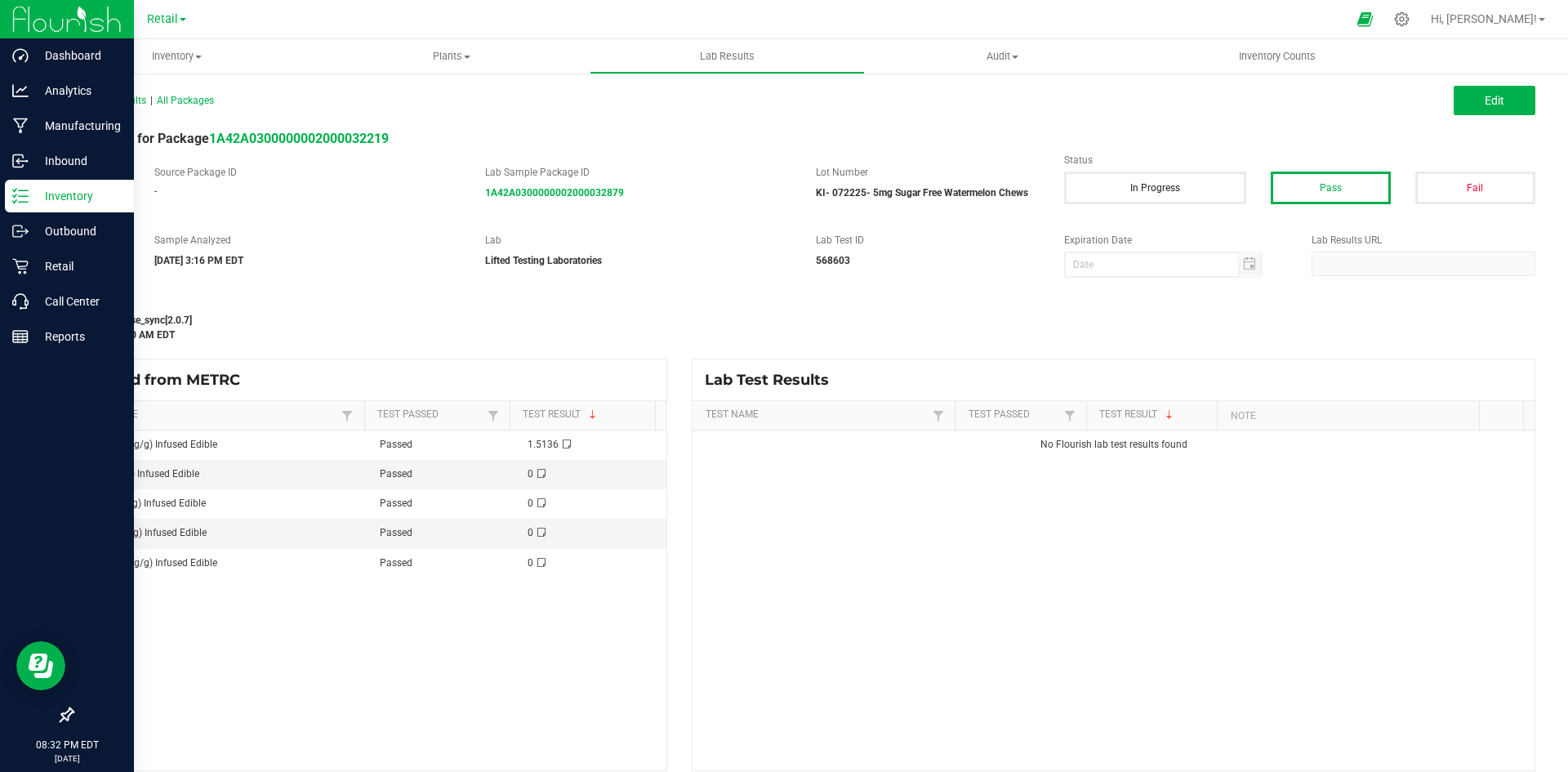
click at [27, 201] on icon at bounding box center [20, 196] width 17 height 17
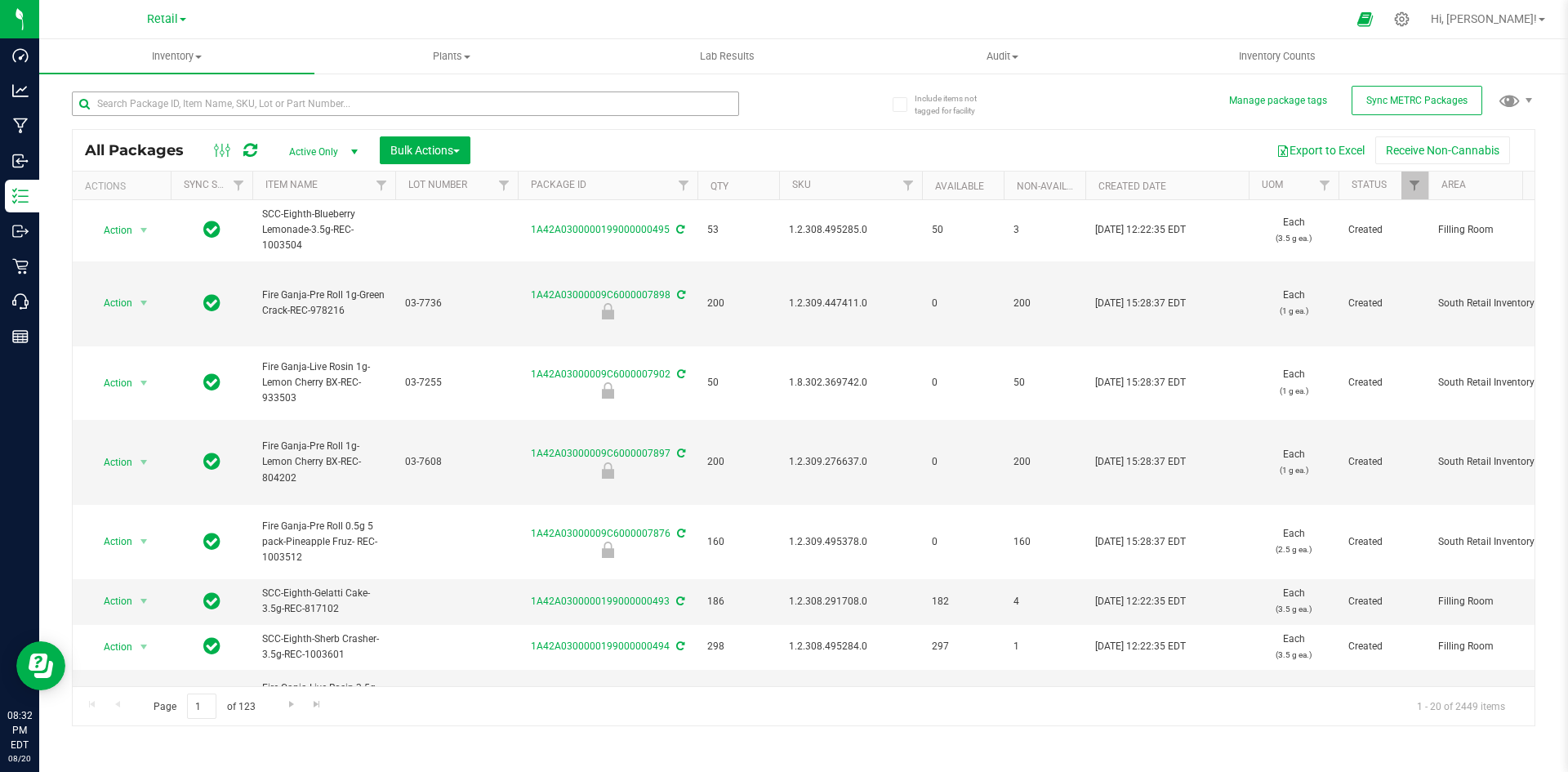
drag, startPoint x: 292, startPoint y: 107, endPoint x: 220, endPoint y: 109, distance: 72.0
click at [230, 136] on div "All Packages Active Only Active Only Lab Samples Locked All External Internal B…" at bounding box center [803, 150] width 1461 height 41
click at [221, 98] on input "text" at bounding box center [405, 104] width 667 height 25
paste input "1.2.308.495285.0"
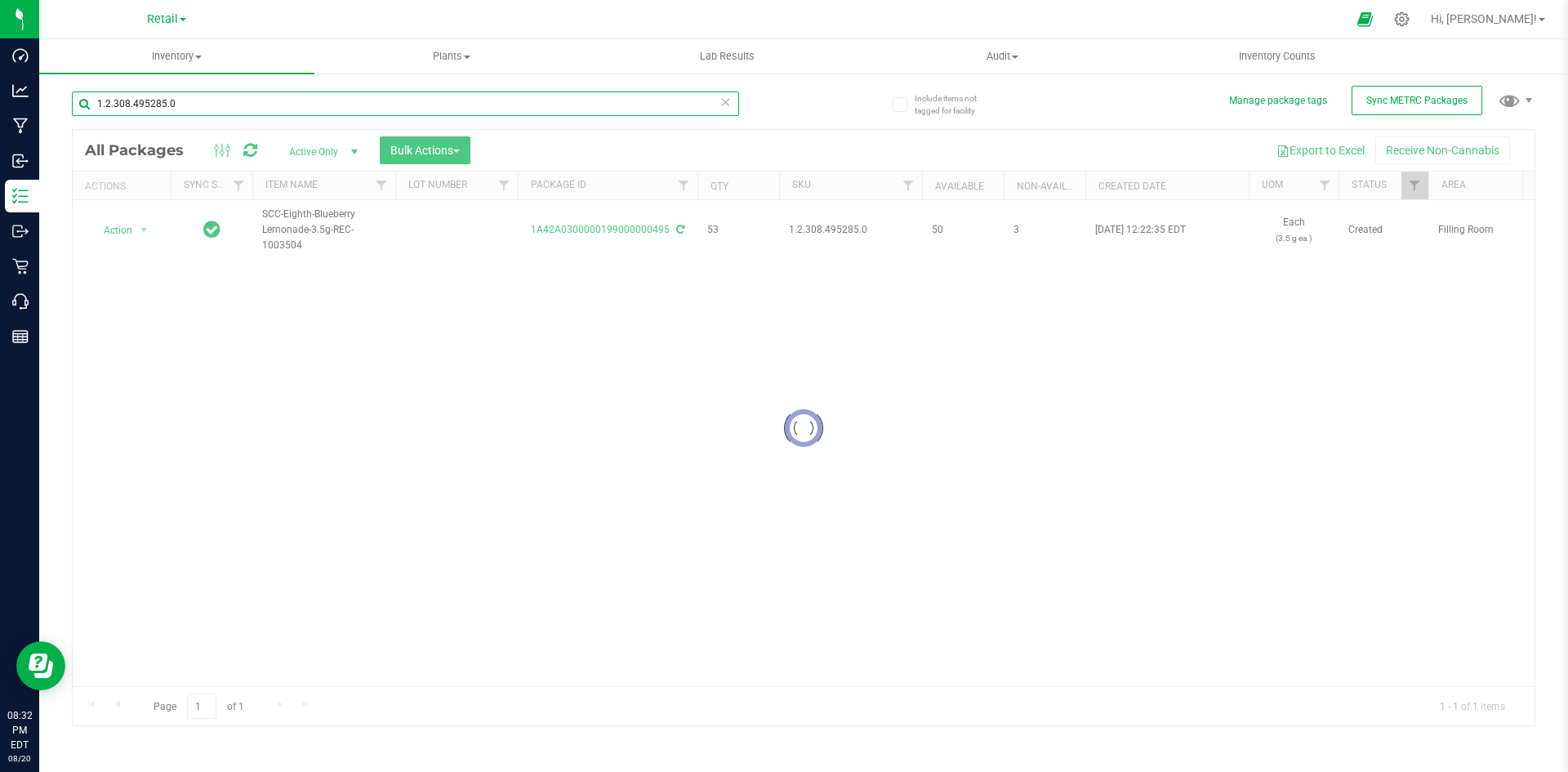
type input "1.2.308.495285.0"
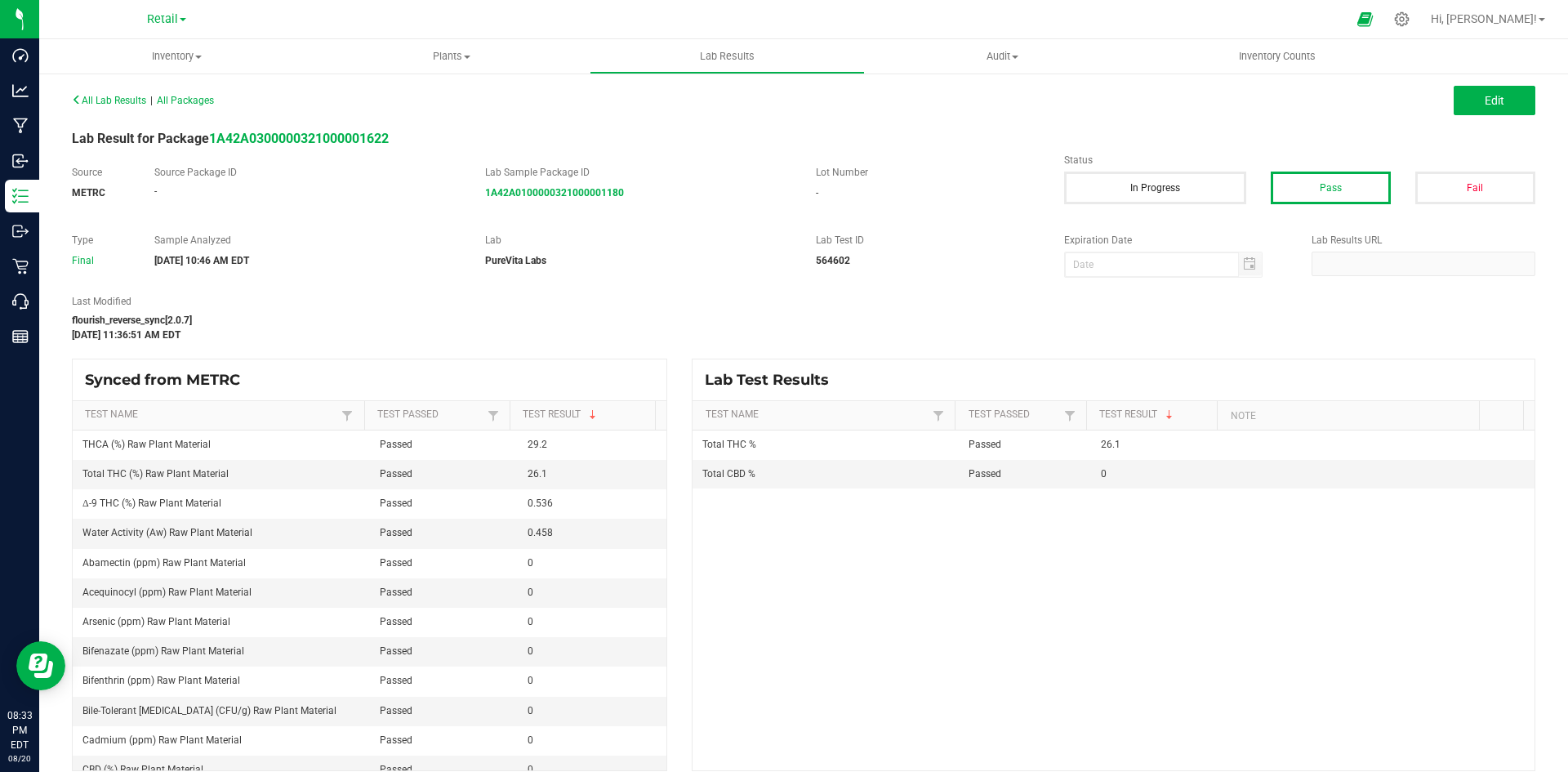
scroll to position [16, 0]
